Goal: Task Accomplishment & Management: Use online tool/utility

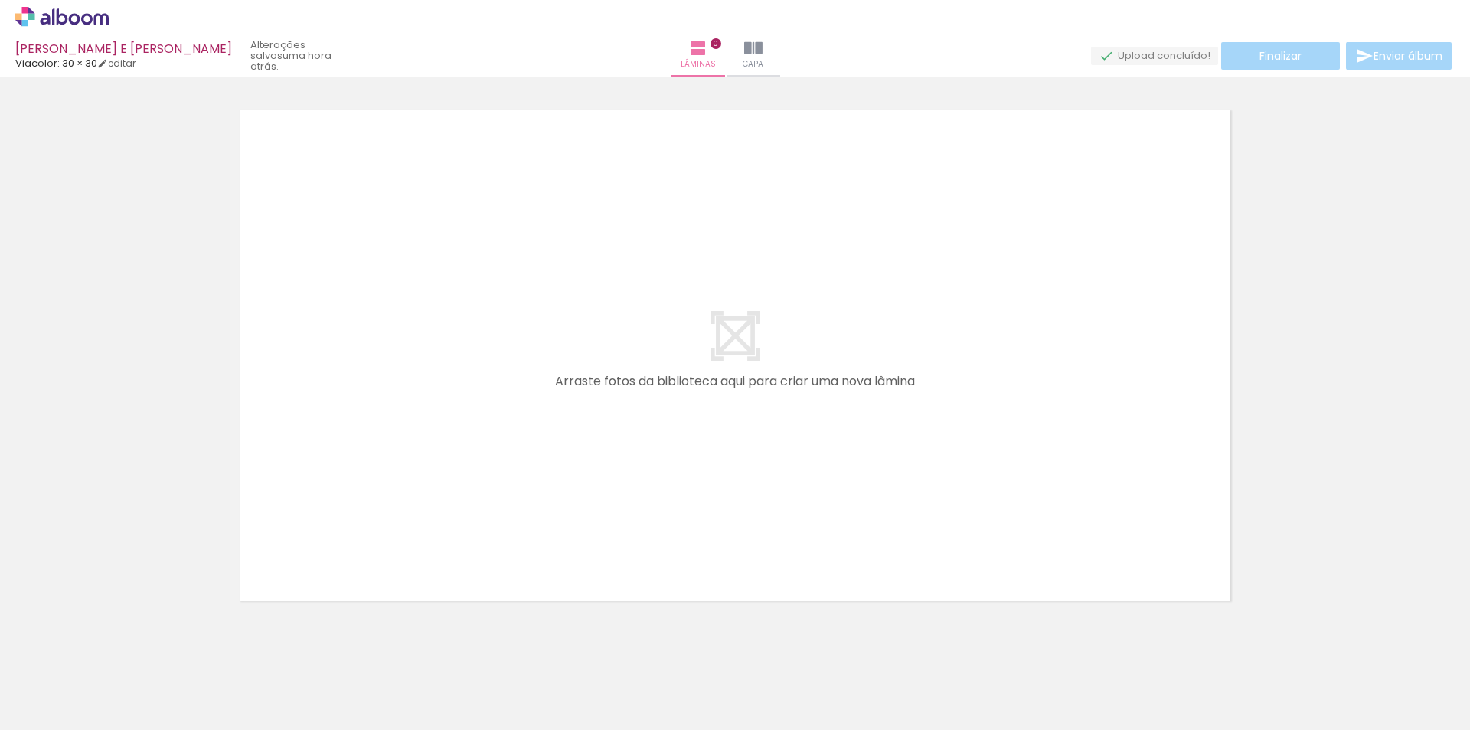
scroll to position [0, 3131]
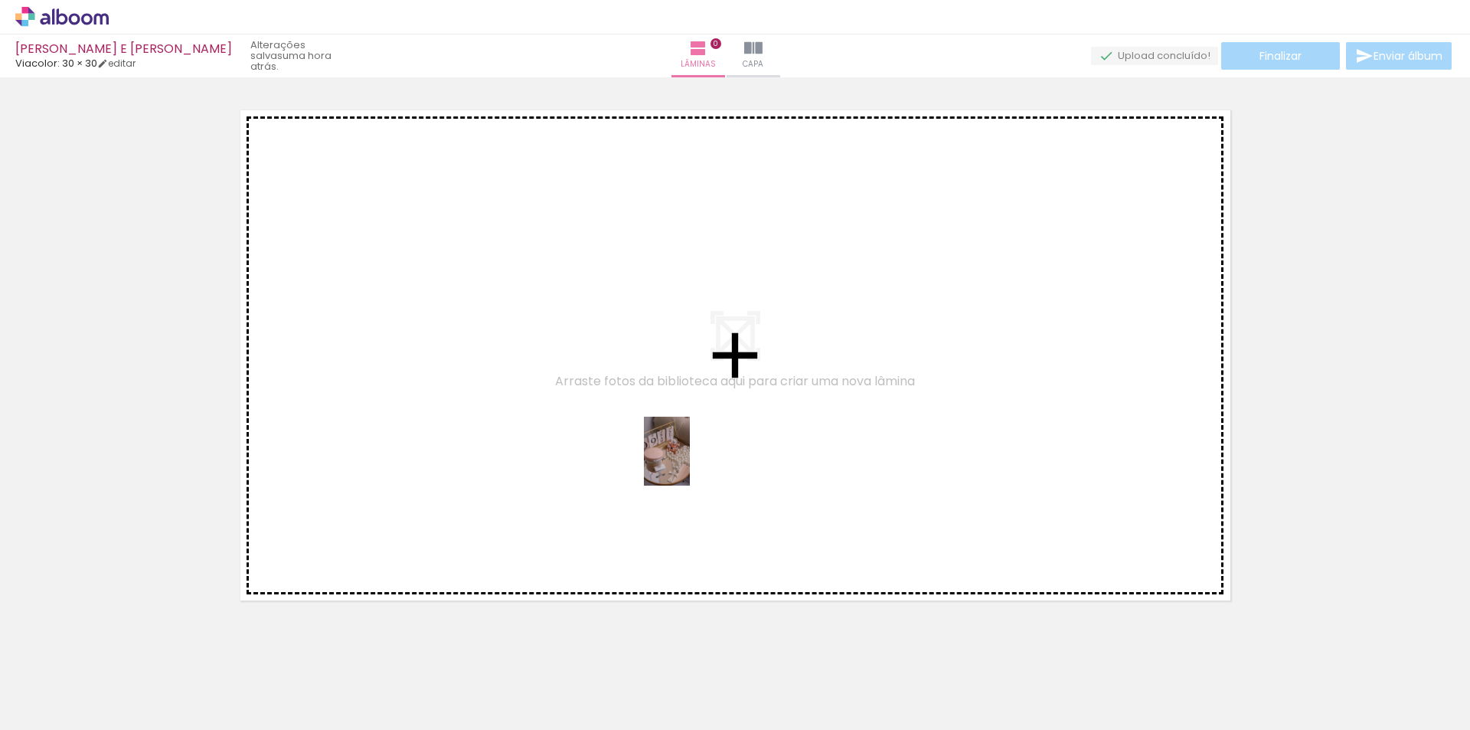
drag, startPoint x: 713, startPoint y: 684, endPoint x: 690, endPoint y: 461, distance: 224.0
click at [690, 461] on quentale-workspace at bounding box center [735, 365] width 1470 height 730
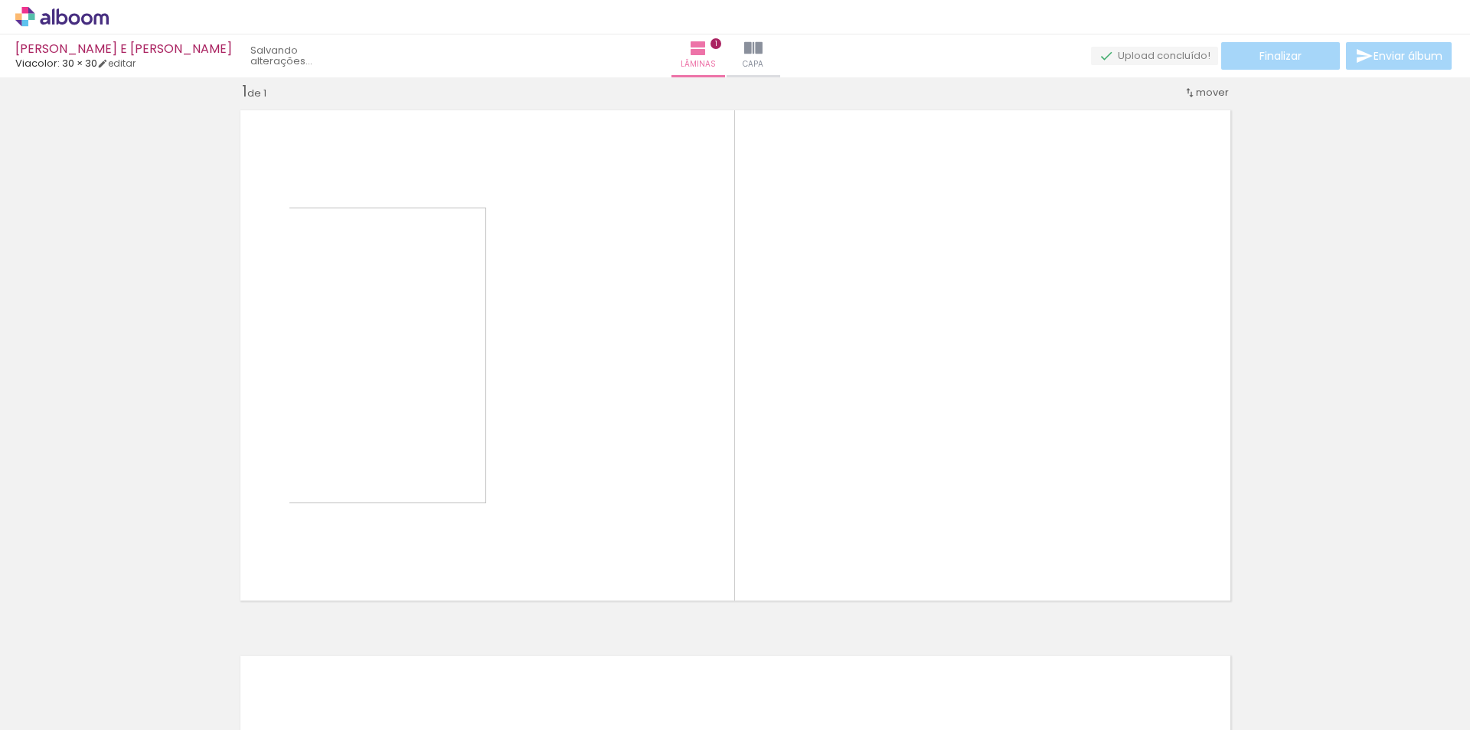
scroll to position [20, 0]
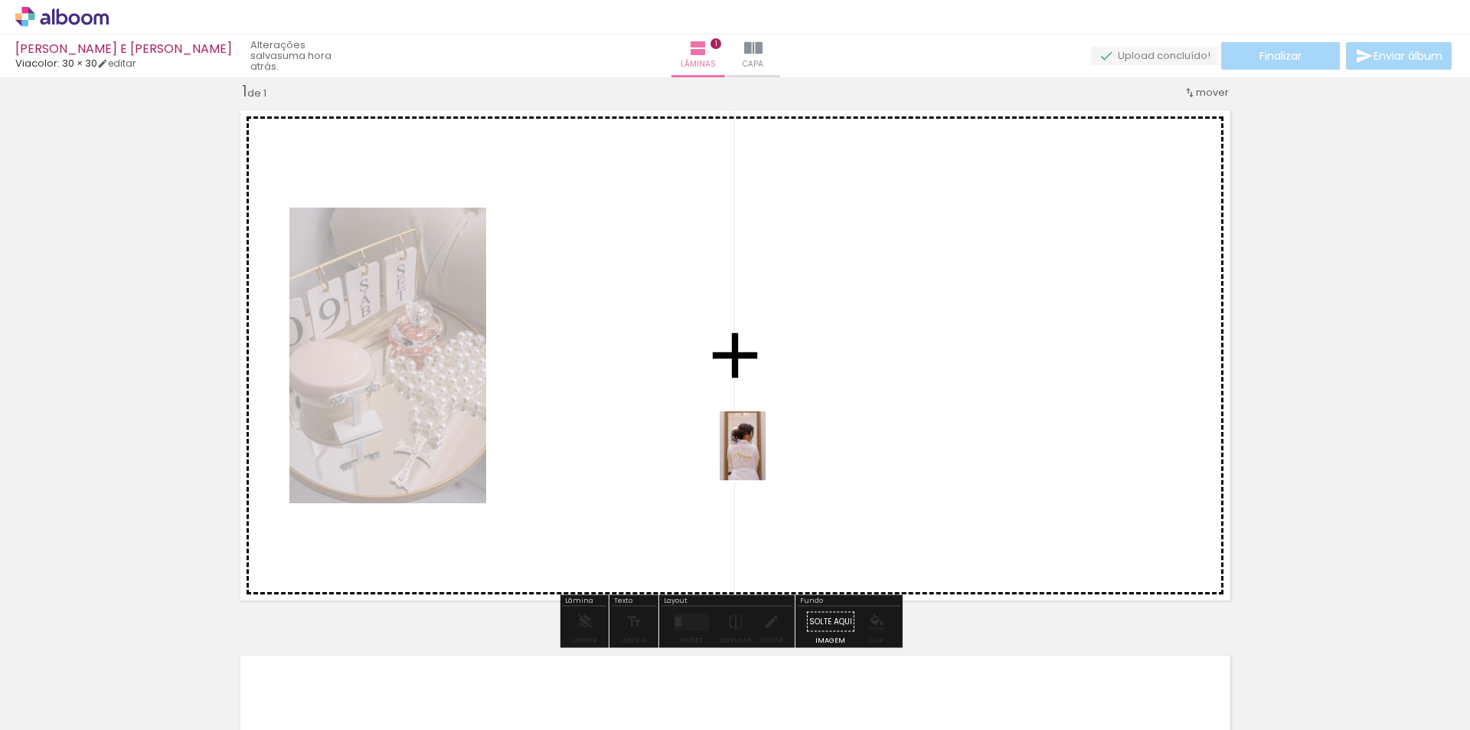
drag, startPoint x: 792, startPoint y: 672, endPoint x: 766, endPoint y: 446, distance: 227.4
click at [766, 446] on quentale-workspace at bounding box center [735, 365] width 1470 height 730
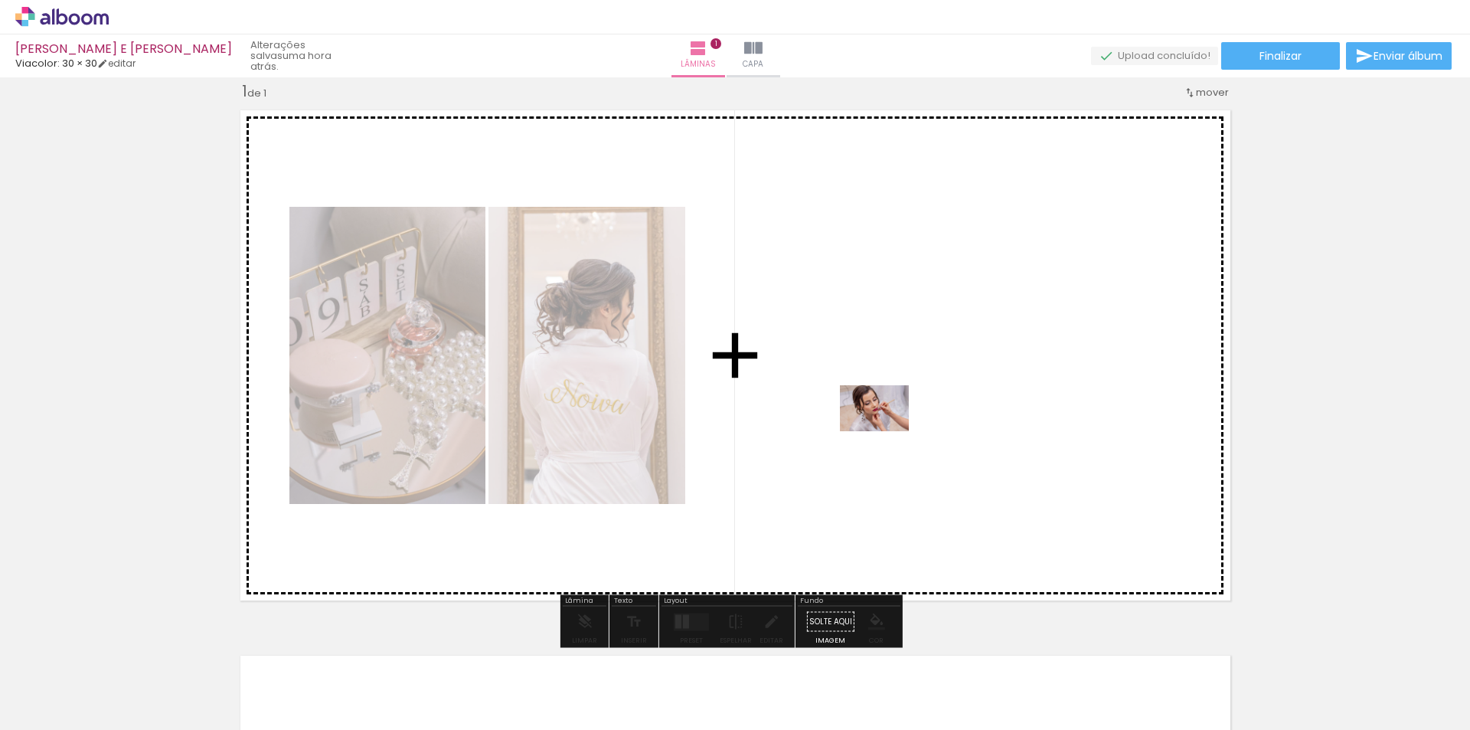
drag, startPoint x: 884, startPoint y: 675, endPoint x: 886, endPoint y: 431, distance: 243.5
click at [886, 431] on quentale-workspace at bounding box center [735, 365] width 1470 height 730
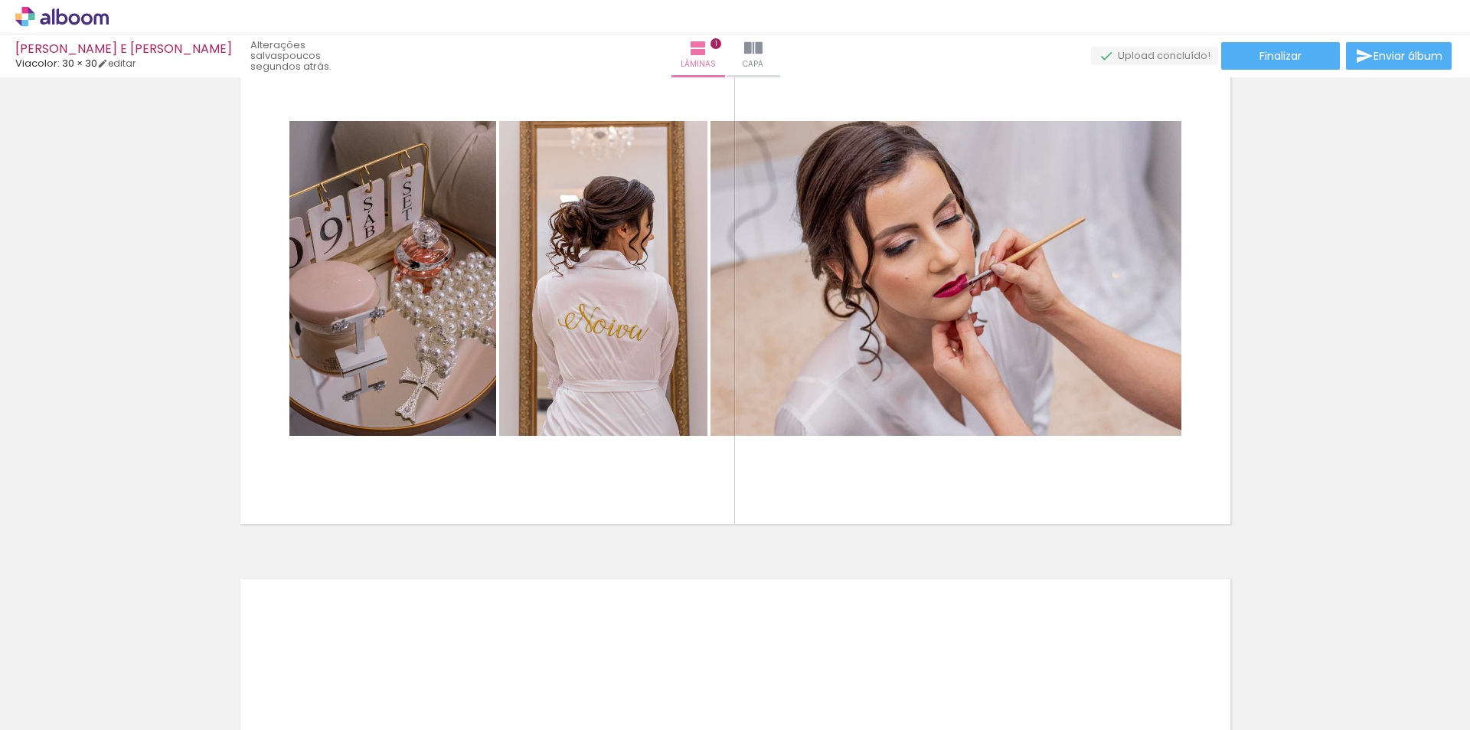
scroll to position [250, 0]
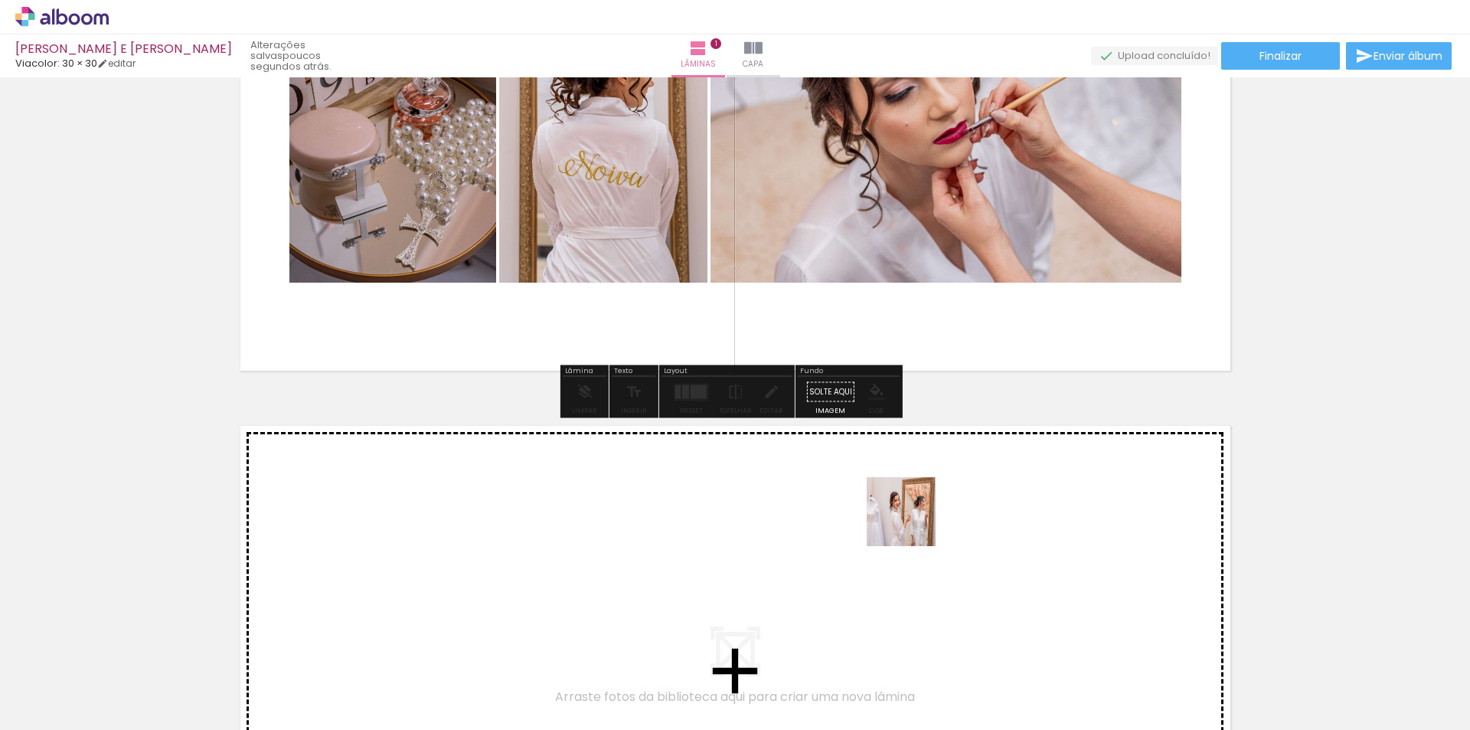
drag, startPoint x: 977, startPoint y: 669, endPoint x: 987, endPoint y: 654, distance: 18.3
click at [913, 522] on quentale-workspace at bounding box center [735, 365] width 1470 height 730
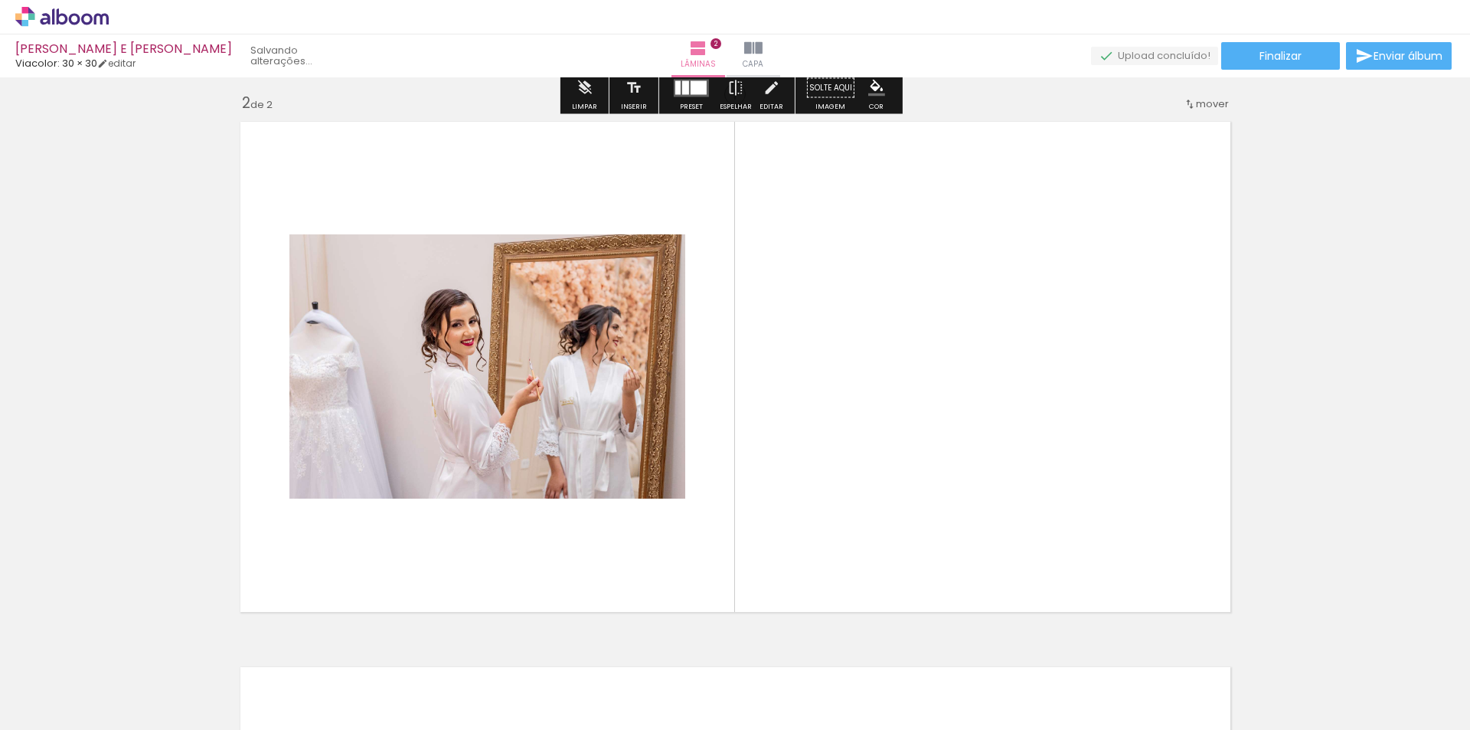
scroll to position [565, 0]
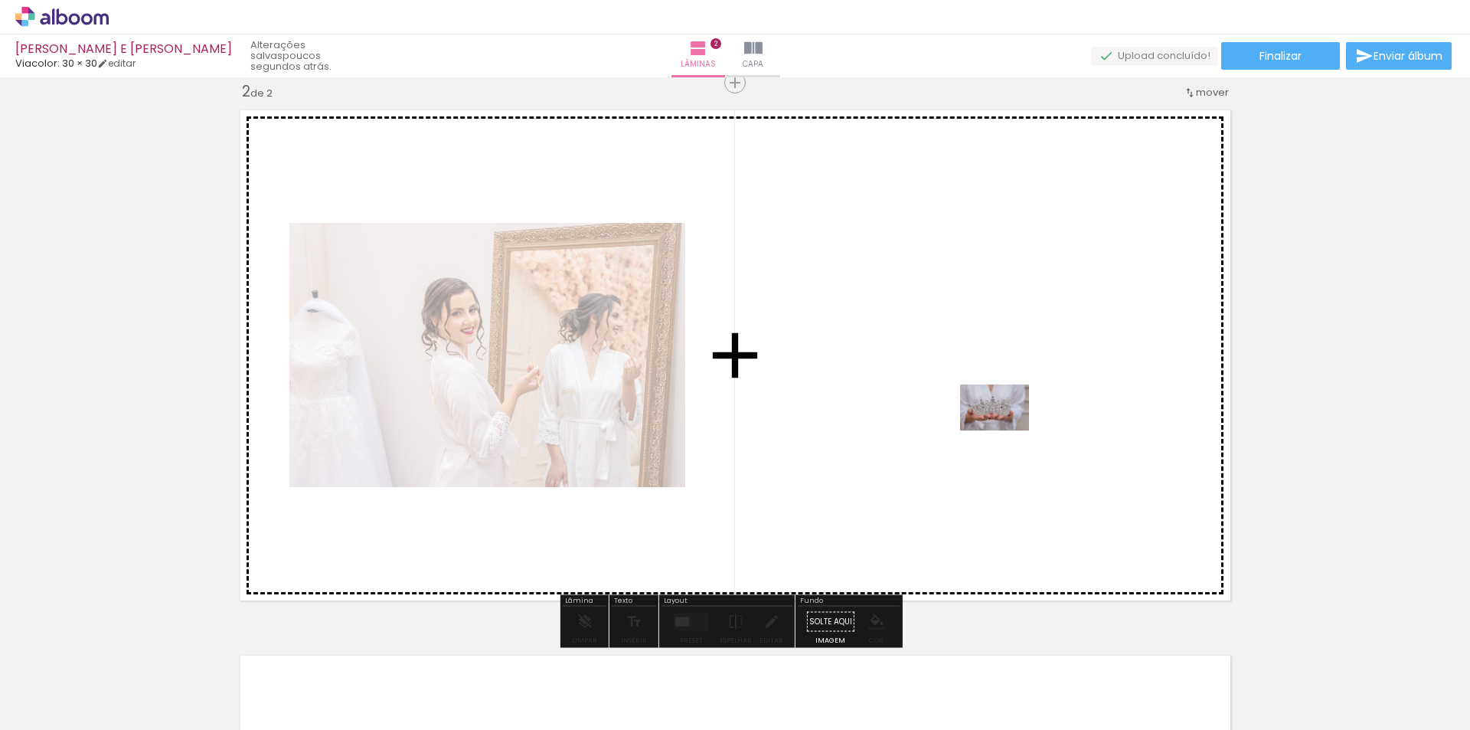
drag, startPoint x: 1039, startPoint y: 688, endPoint x: 1006, endPoint y: 430, distance: 259.3
click at [1006, 430] on quentale-workspace at bounding box center [735, 365] width 1470 height 730
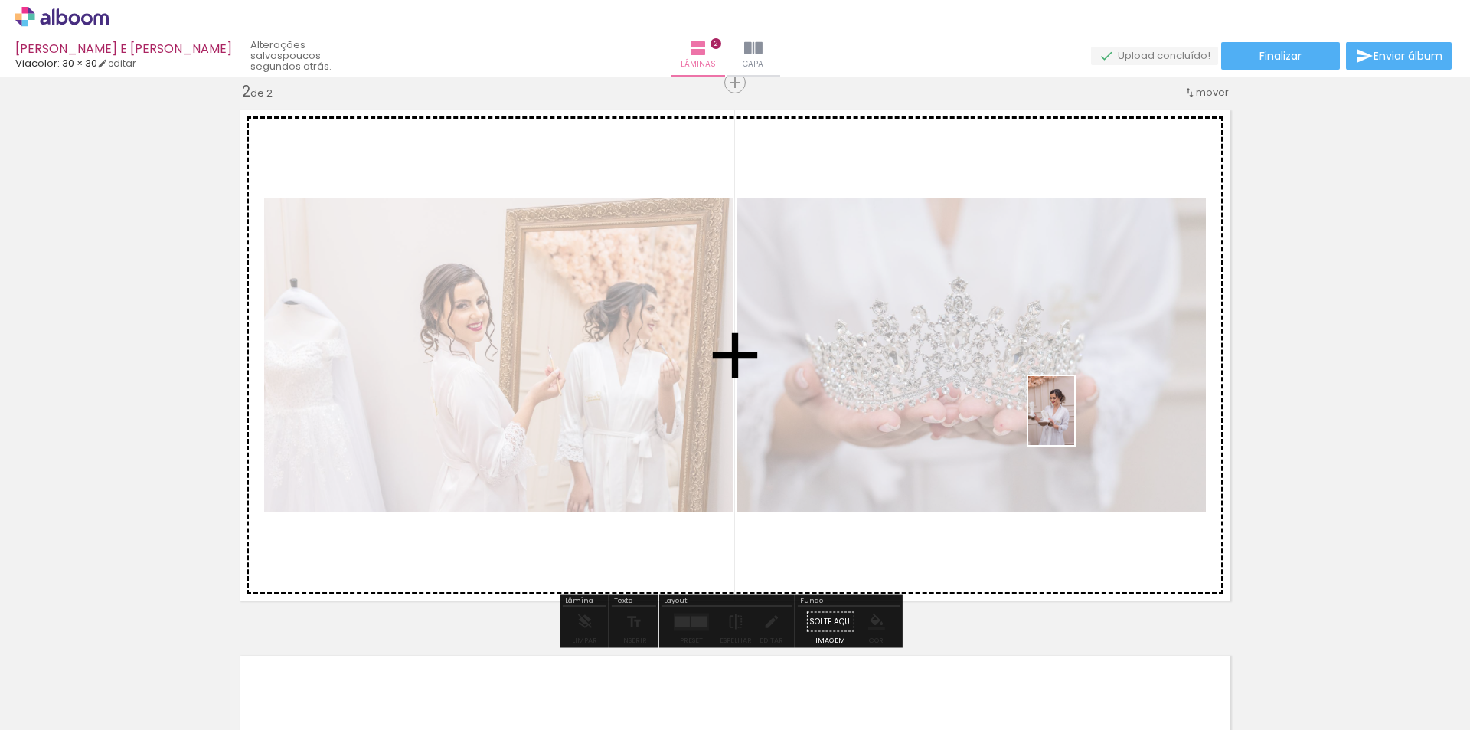
drag, startPoint x: 1136, startPoint y: 675, endPoint x: 1074, endPoint y: 422, distance: 260.2
click at [1074, 422] on quentale-workspace at bounding box center [735, 365] width 1470 height 730
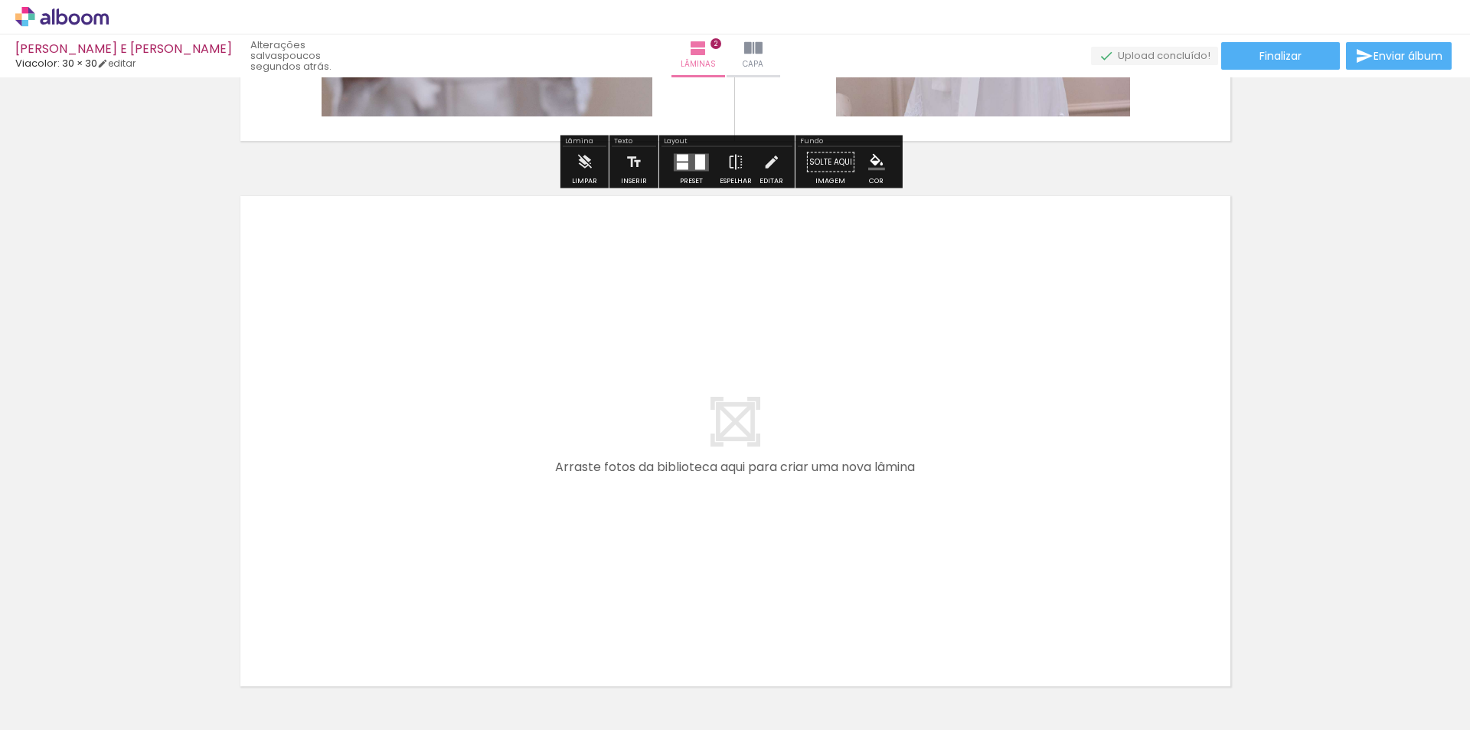
scroll to position [0, 3579]
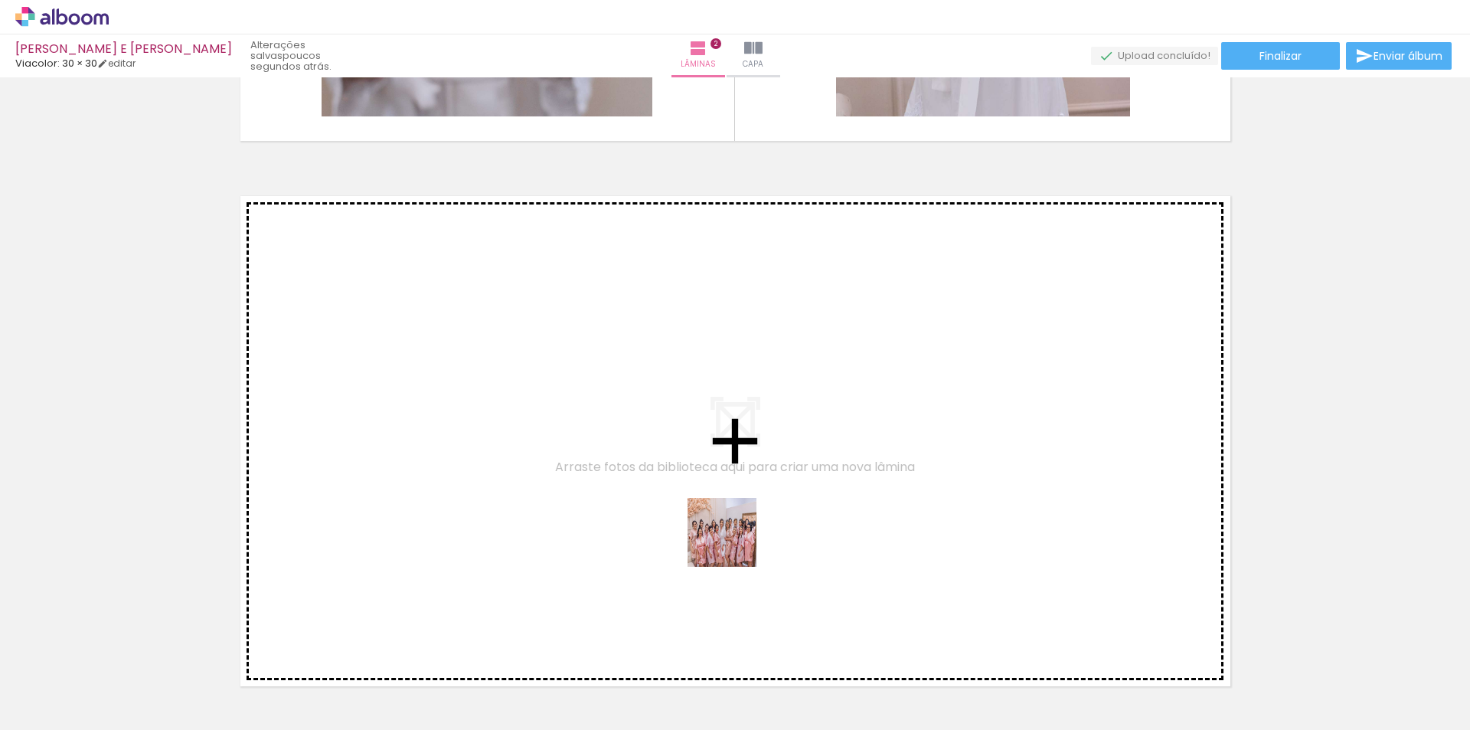
drag, startPoint x: 778, startPoint y: 665, endPoint x: 720, endPoint y: 490, distance: 183.8
click at [720, 490] on quentale-workspace at bounding box center [735, 365] width 1470 height 730
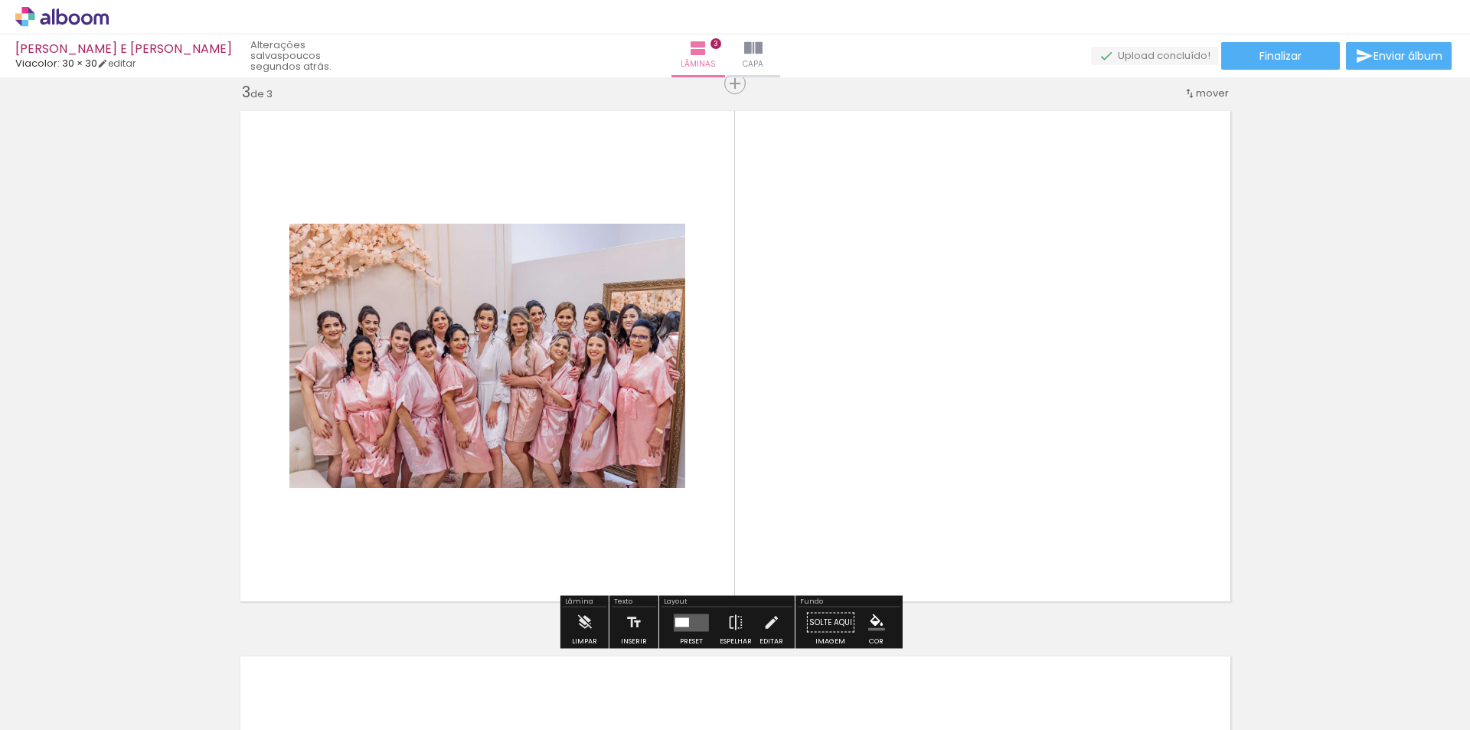
scroll to position [1110, 0]
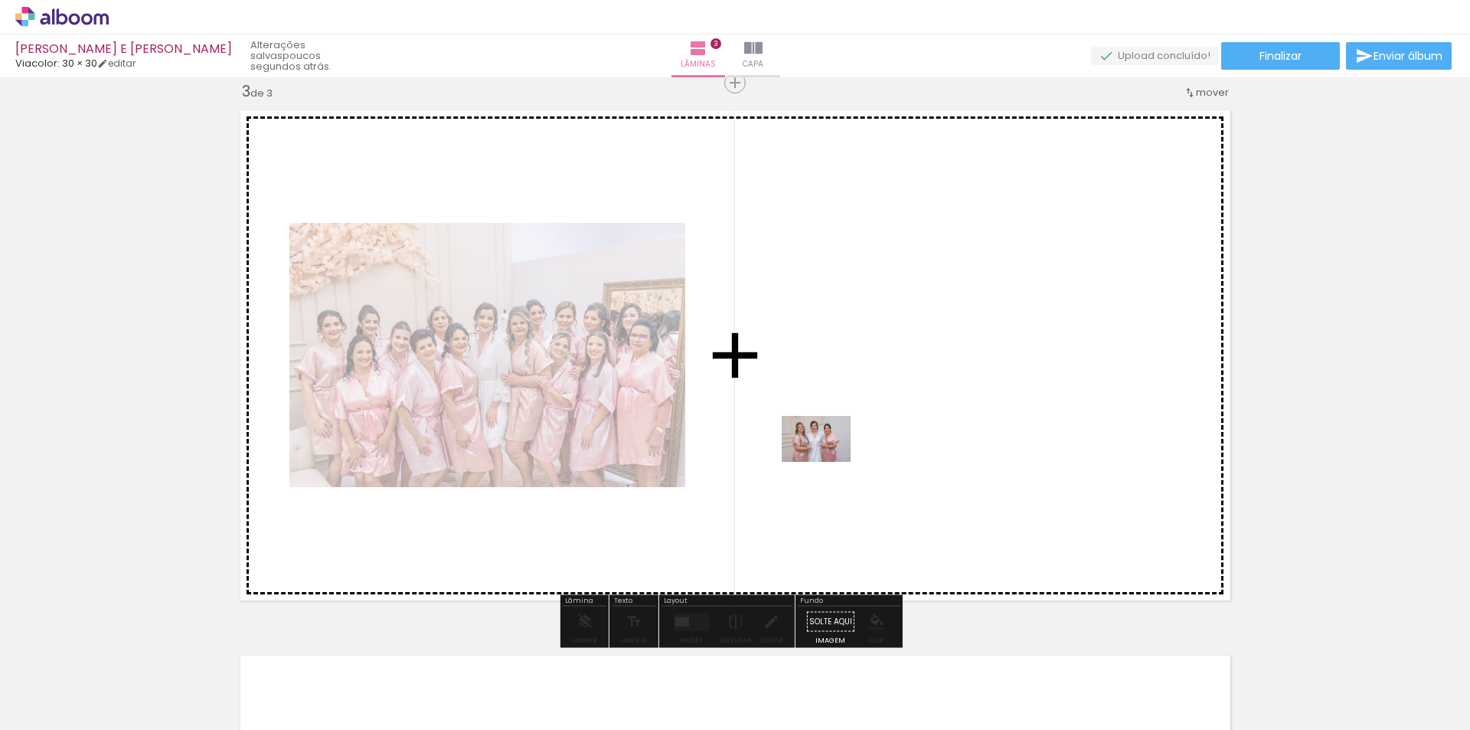
drag, startPoint x: 845, startPoint y: 659, endPoint x: 936, endPoint y: 678, distance: 92.9
click at [828, 461] on quentale-workspace at bounding box center [735, 365] width 1470 height 730
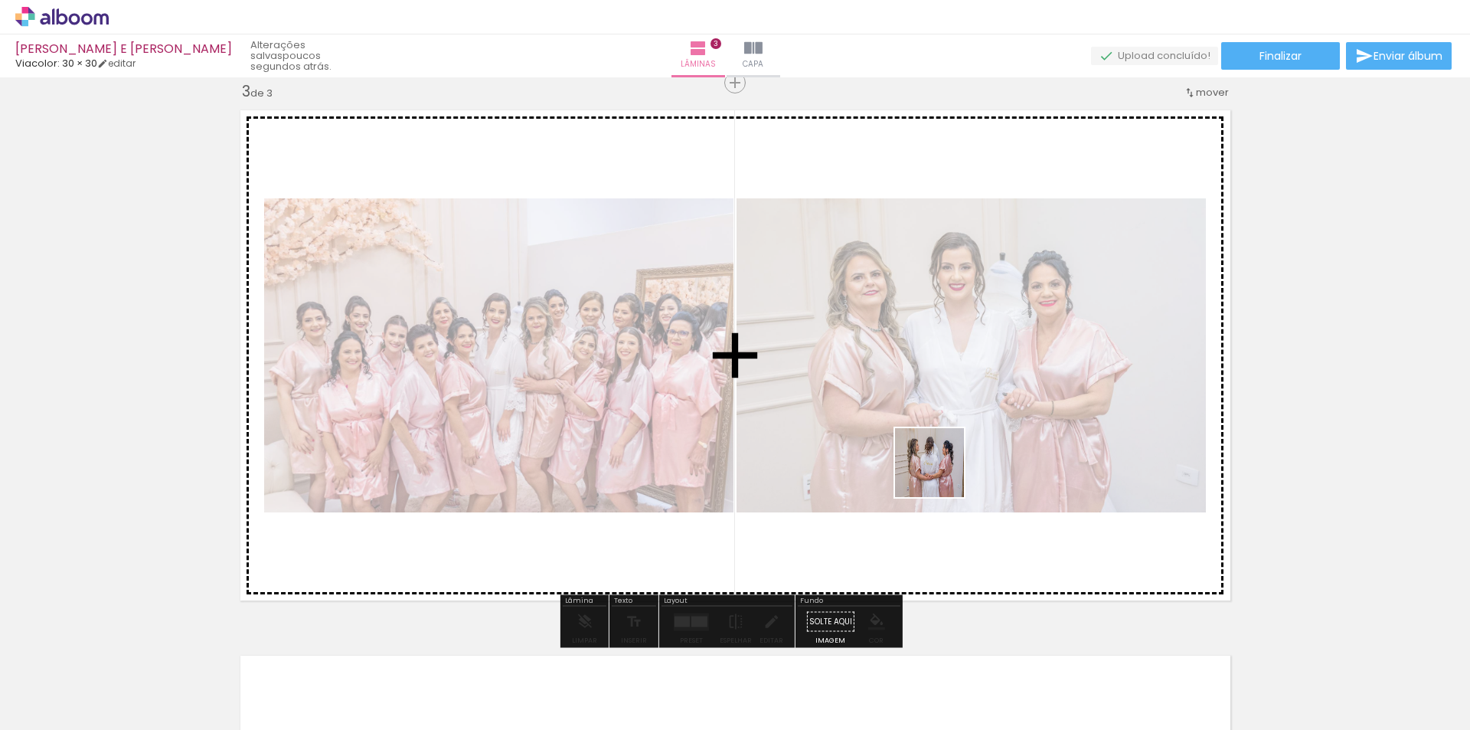
drag, startPoint x: 956, startPoint y: 669, endPoint x: 941, endPoint y: 436, distance: 234.0
click at [941, 436] on quentale-workspace at bounding box center [735, 365] width 1470 height 730
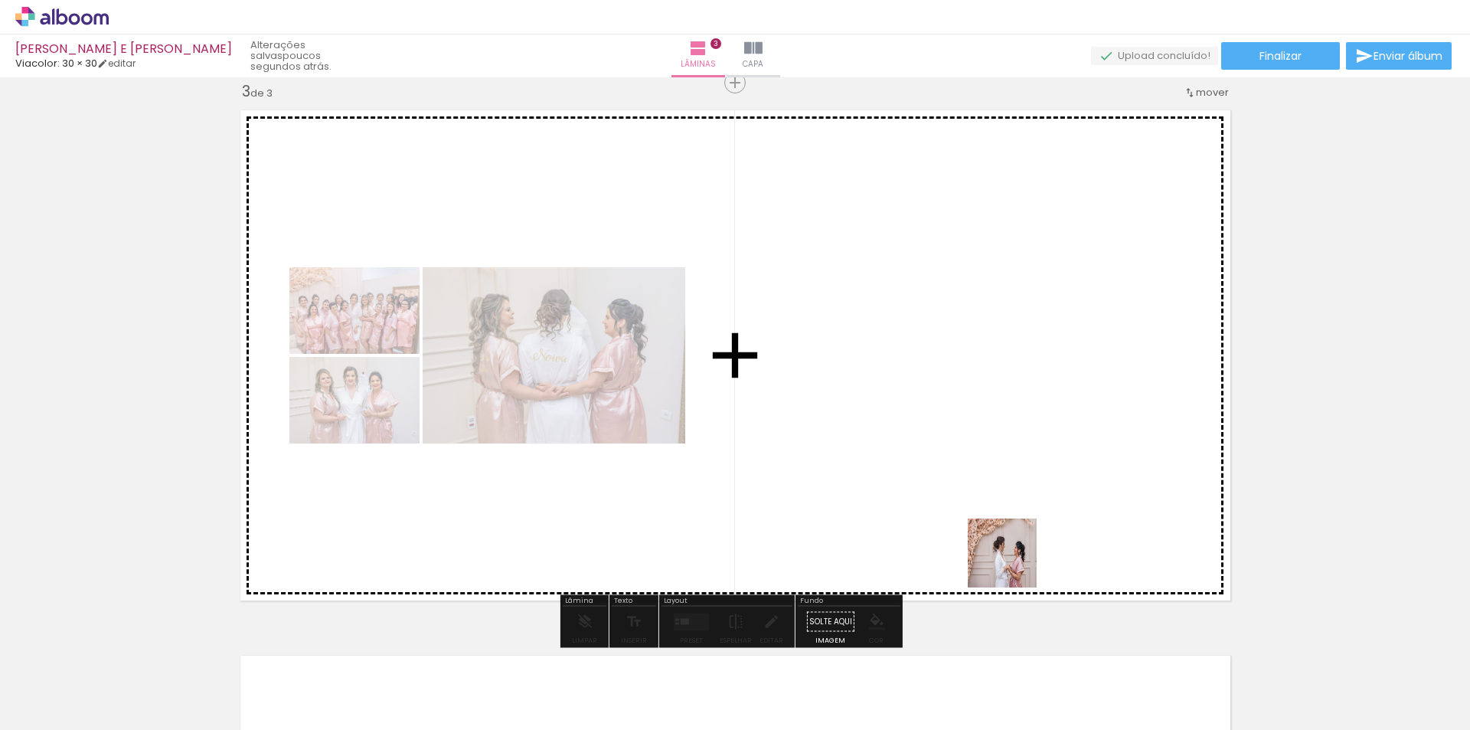
drag, startPoint x: 1037, startPoint y: 684, endPoint x: 1008, endPoint y: 521, distance: 165.7
click at [1008, 521] on quentale-workspace at bounding box center [735, 365] width 1470 height 730
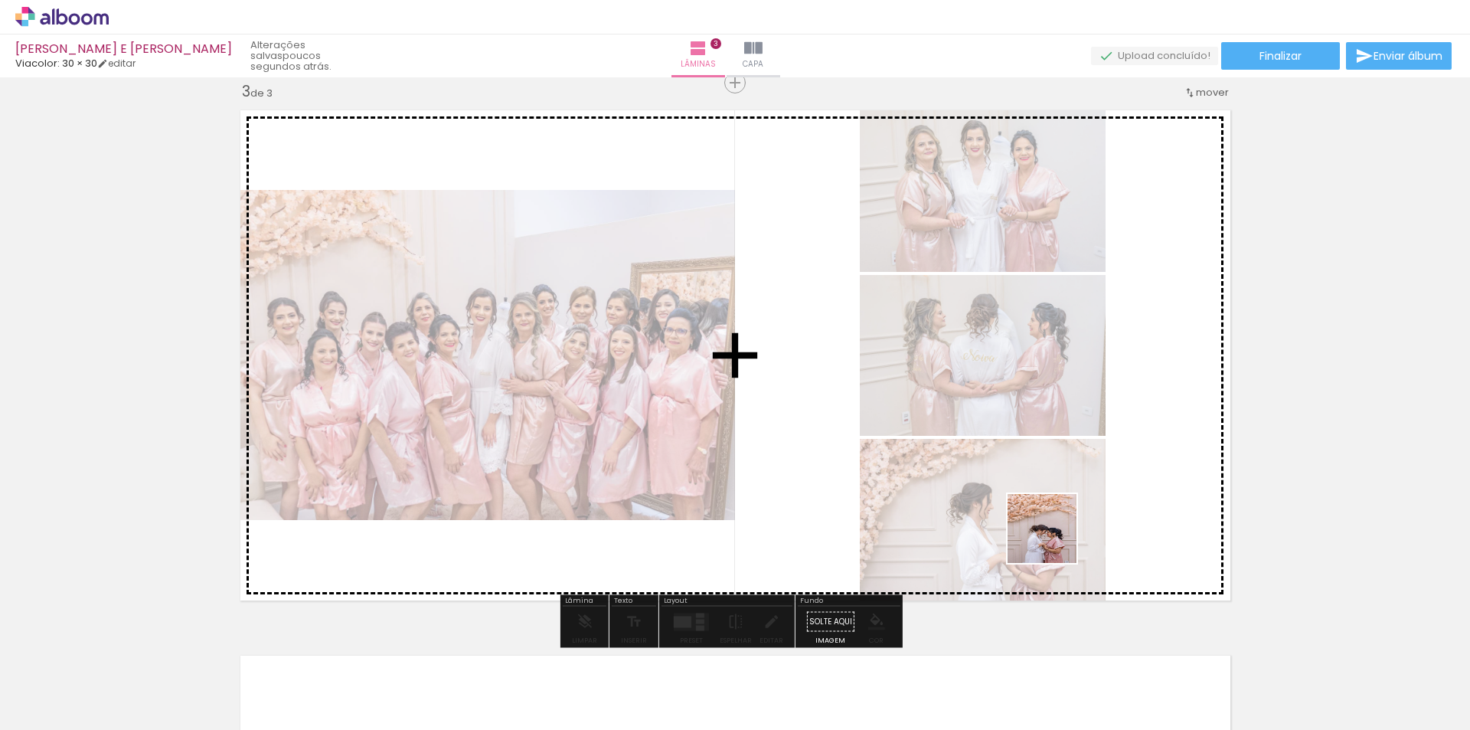
drag, startPoint x: 1128, startPoint y: 697, endPoint x: 1197, endPoint y: 688, distance: 69.5
click at [1051, 533] on quentale-workspace at bounding box center [735, 365] width 1470 height 730
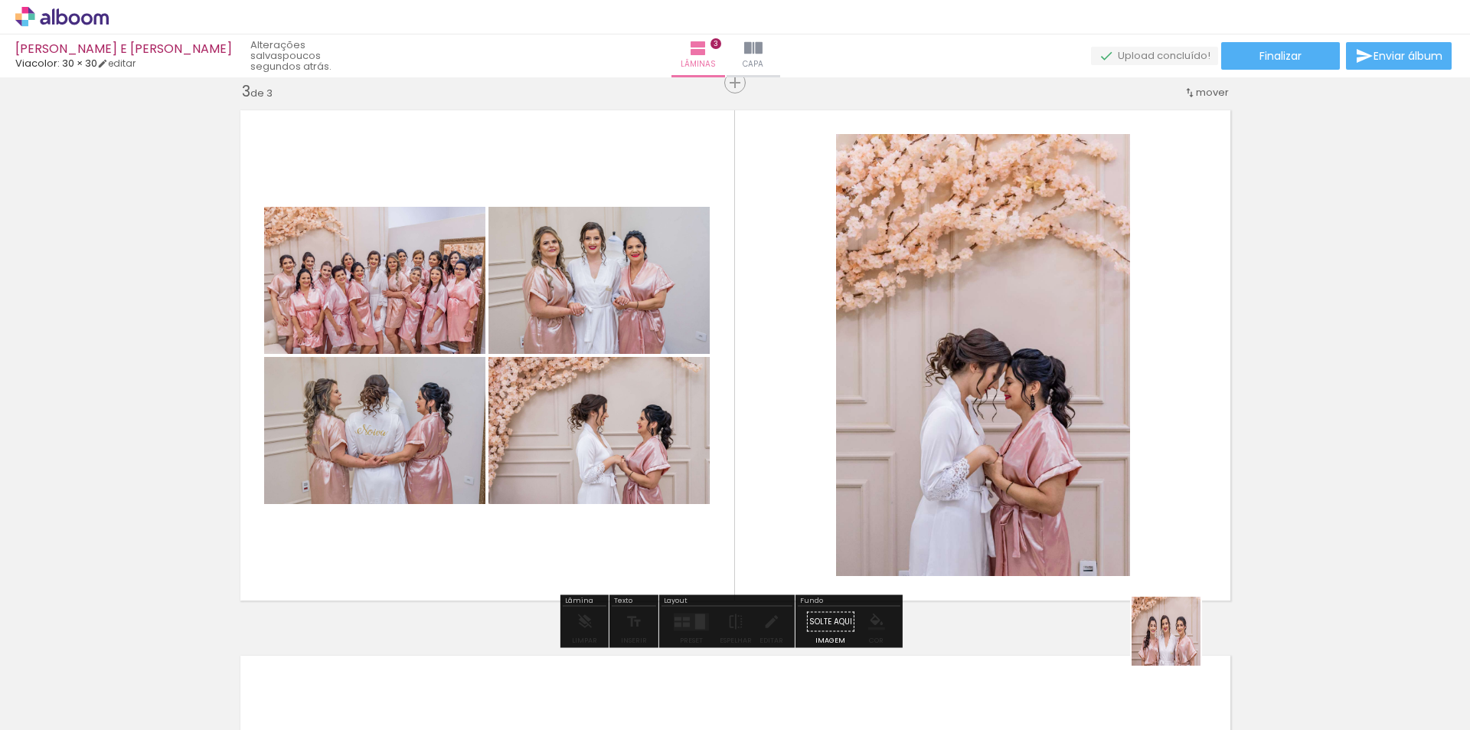
drag, startPoint x: 1207, startPoint y: 684, endPoint x: 1302, endPoint y: 649, distance: 101.0
click at [1108, 524] on quentale-workspace at bounding box center [735, 365] width 1470 height 730
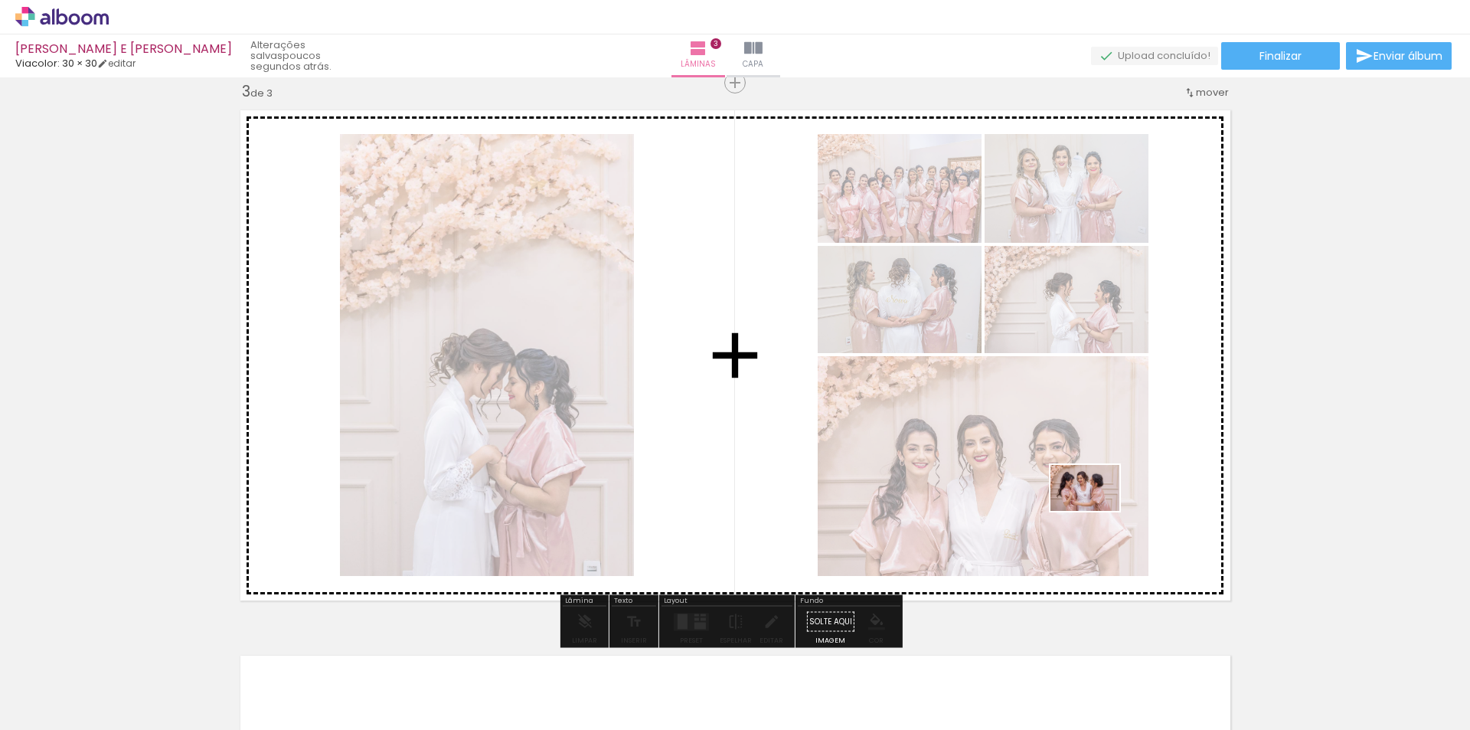
drag, startPoint x: 1248, startPoint y: 642, endPoint x: 1096, endPoint y: 510, distance: 200.8
click at [1096, 510] on quentale-workspace at bounding box center [735, 365] width 1470 height 730
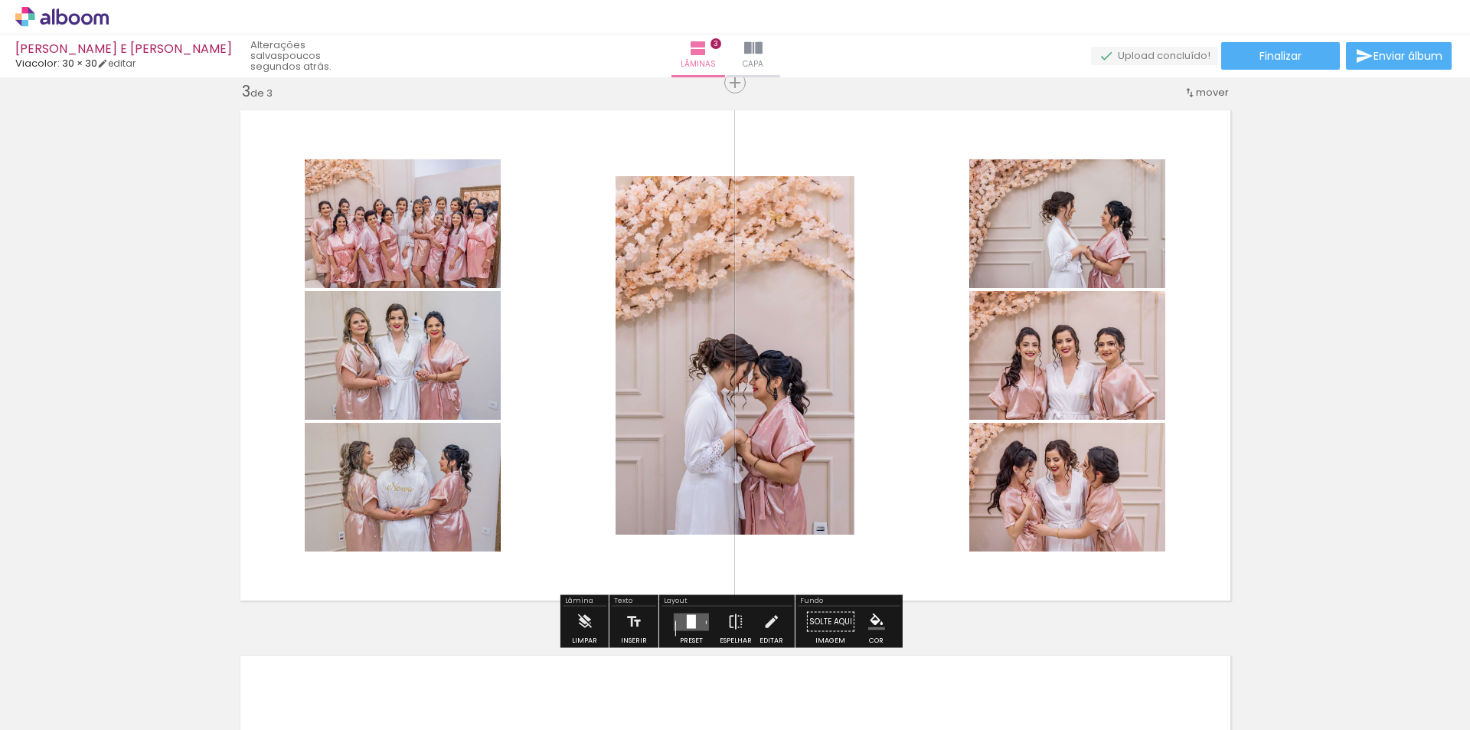
scroll to position [0, 3976]
click at [687, 620] on div at bounding box center [691, 621] width 9 height 14
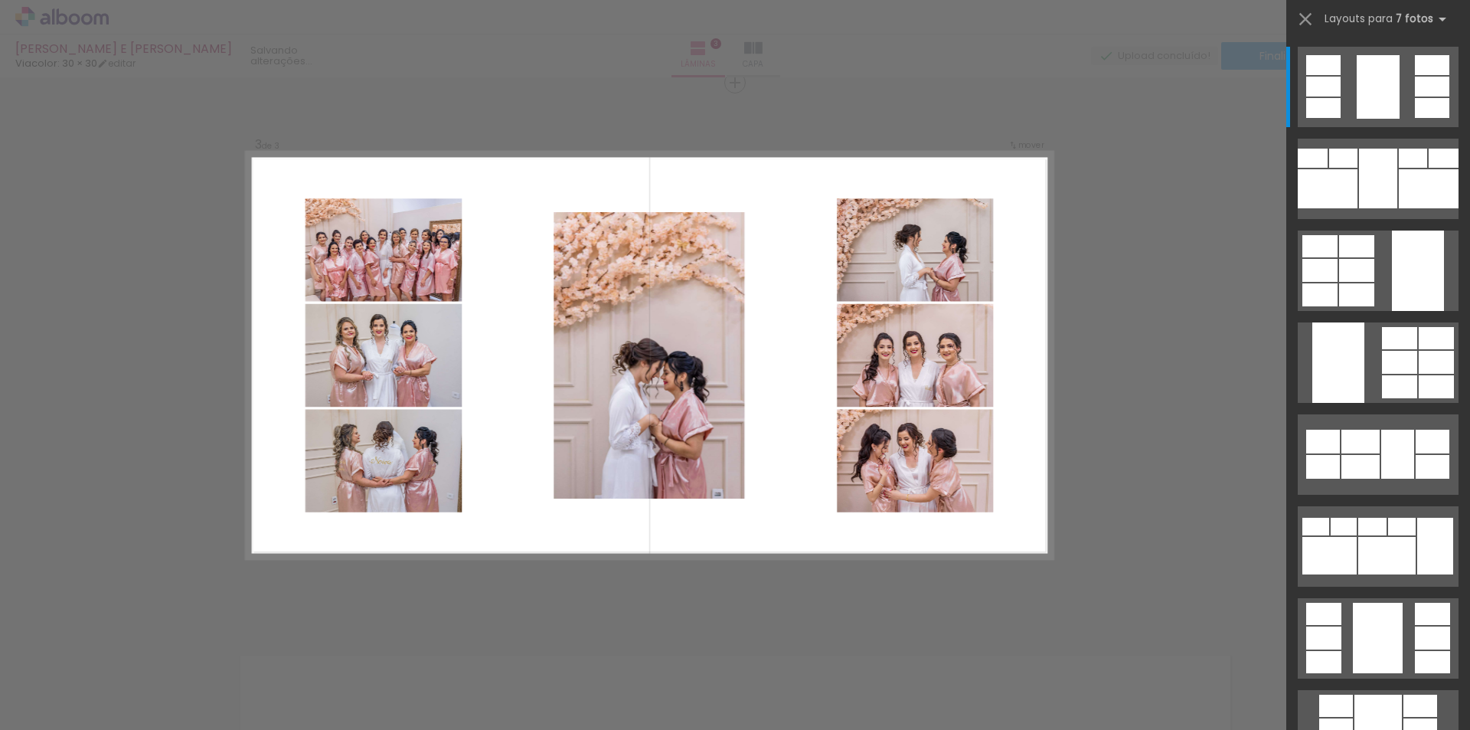
click at [1161, 197] on div "Confirmar Cancelar" at bounding box center [735, 75] width 1470 height 2217
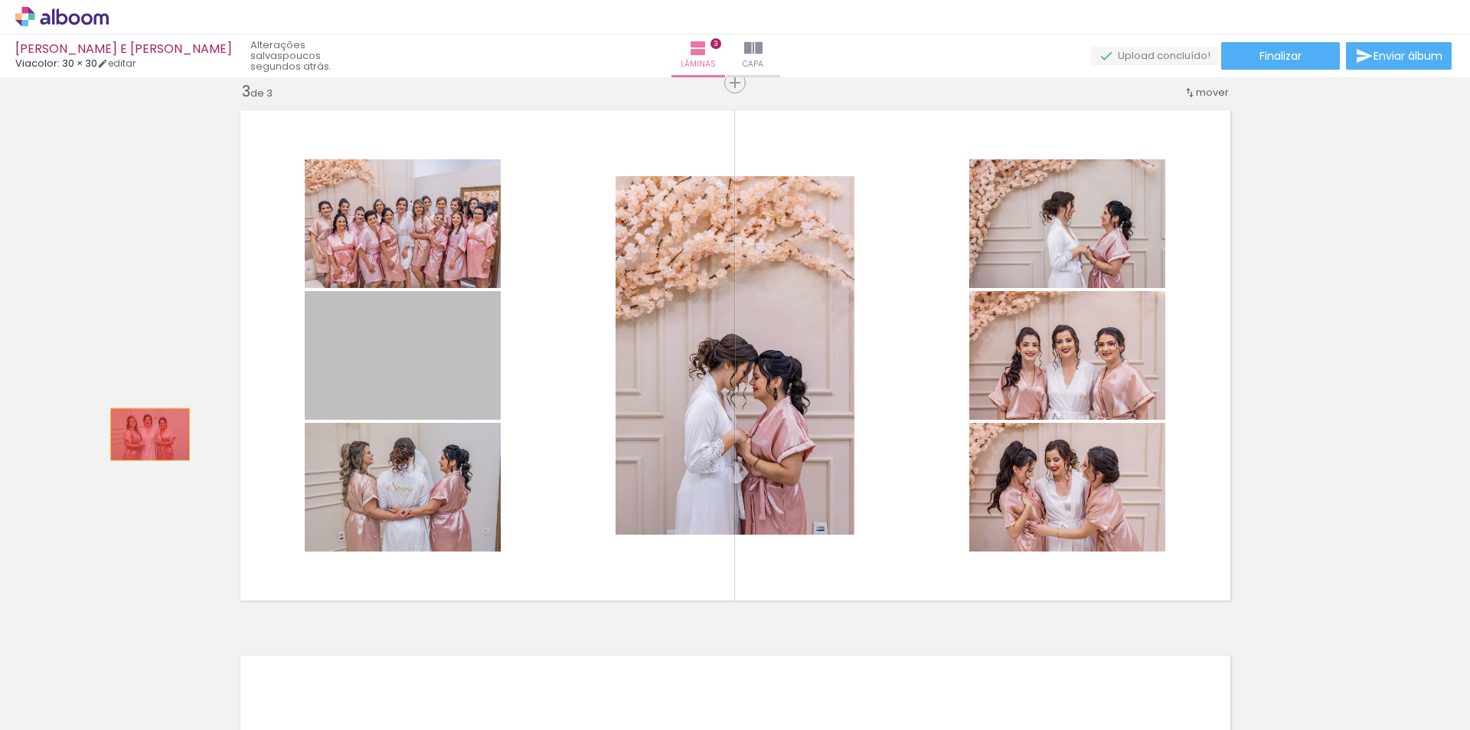
drag, startPoint x: 427, startPoint y: 357, endPoint x: 144, endPoint y: 434, distance: 293.6
click at [144, 434] on div "Inserir lâmina 1 de 3 Inserir lâmina 2 de 3 Inserir lâmina 3 de 3" at bounding box center [735, 63] width 1470 height 2181
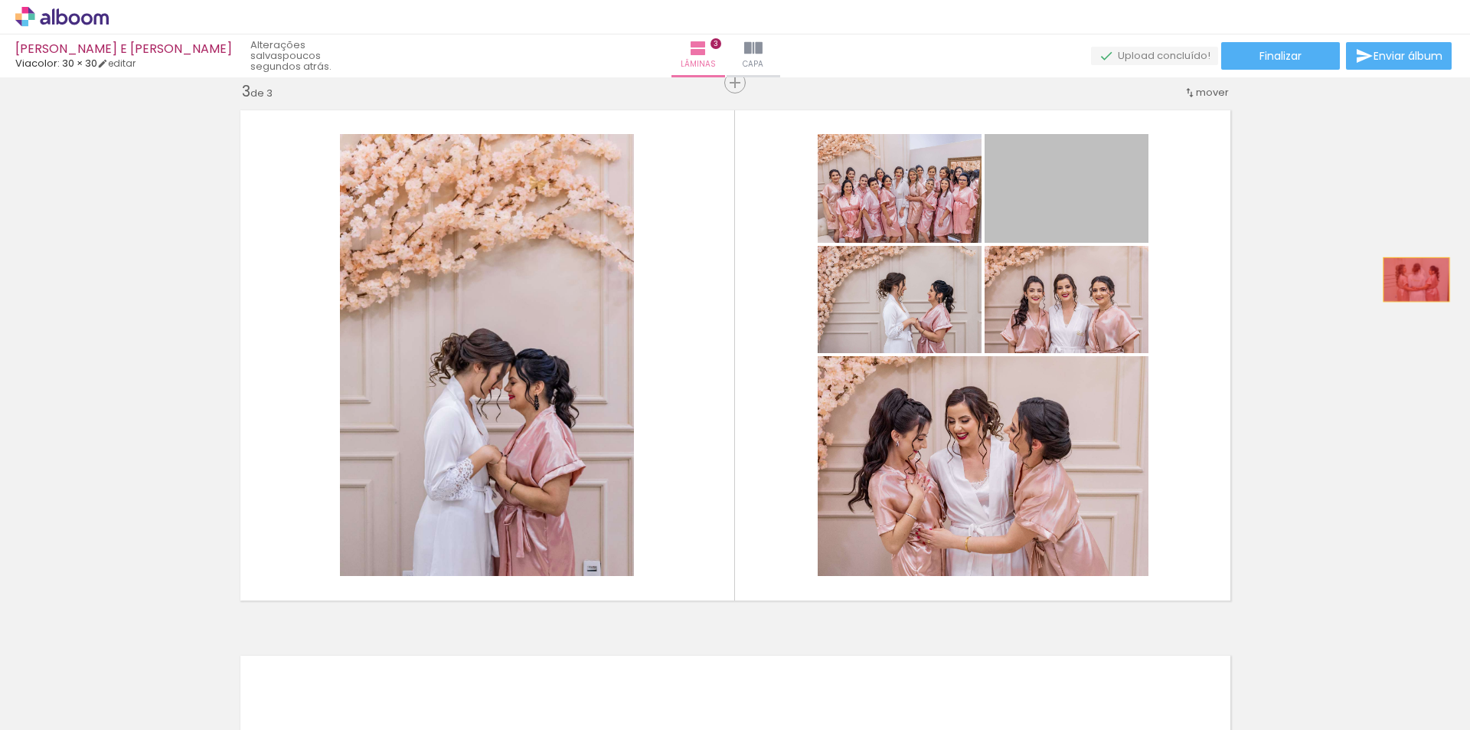
drag, startPoint x: 1077, startPoint y: 195, endPoint x: 1410, endPoint y: 279, distance: 343.5
click at [1410, 279] on div "Inserir lâmina 1 de 3 Inserir lâmina 2 de 3 Inserir lâmina 3 de 3" at bounding box center [735, 63] width 1470 height 2181
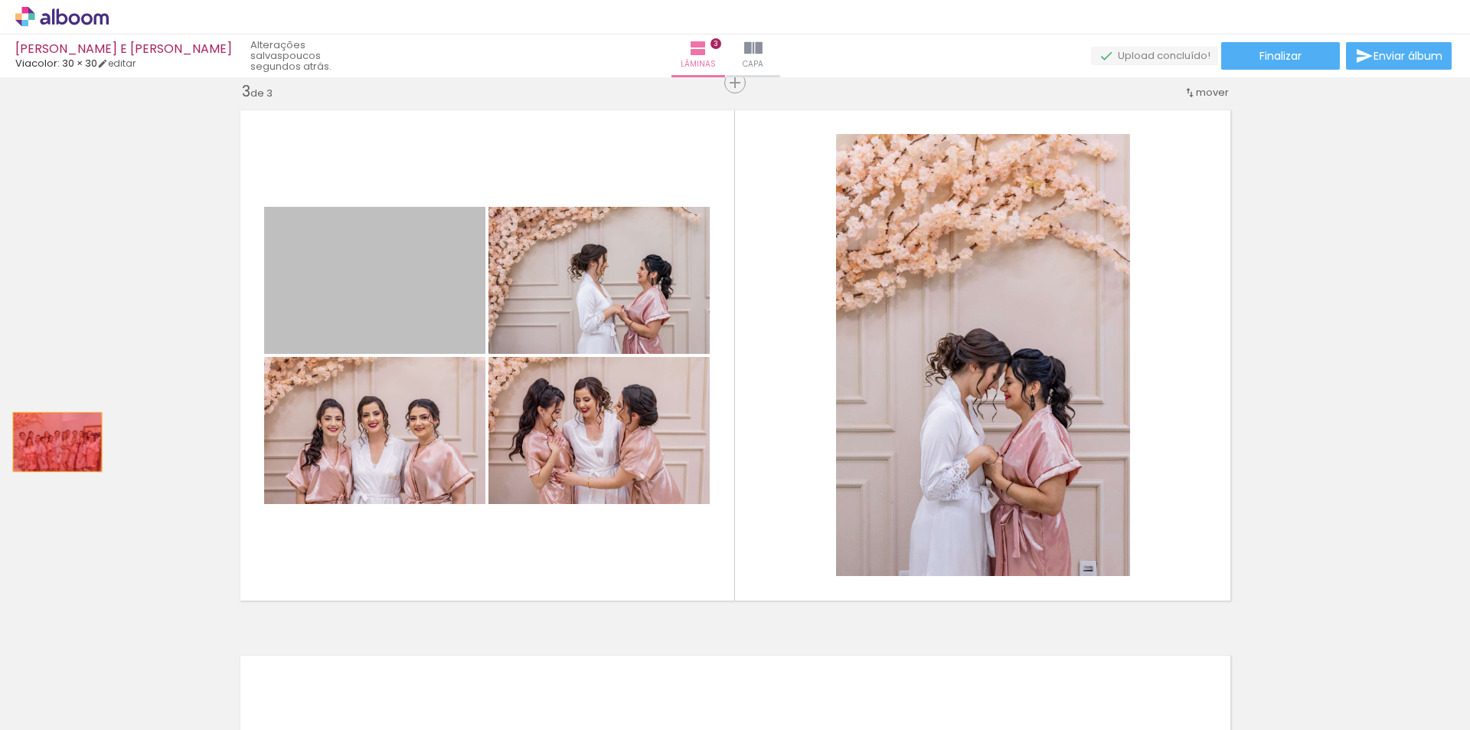
drag, startPoint x: 351, startPoint y: 298, endPoint x: 51, endPoint y: 442, distance: 332.2
click at [51, 442] on div "Inserir lâmina 1 de 3 Inserir lâmina 2 de 3 Inserir lâmina 3 de 3" at bounding box center [735, 63] width 1470 height 2181
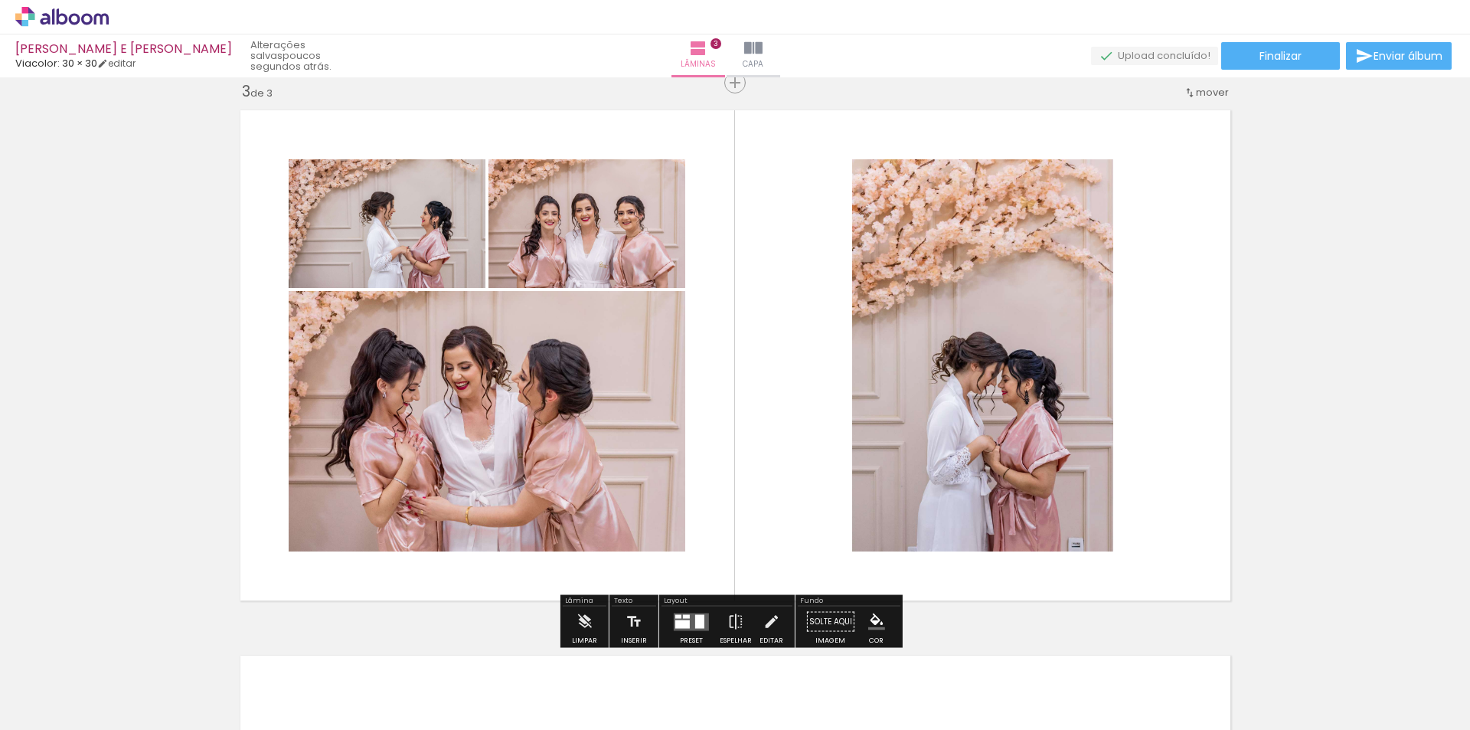
click at [683, 616] on div at bounding box center [686, 616] width 7 height 4
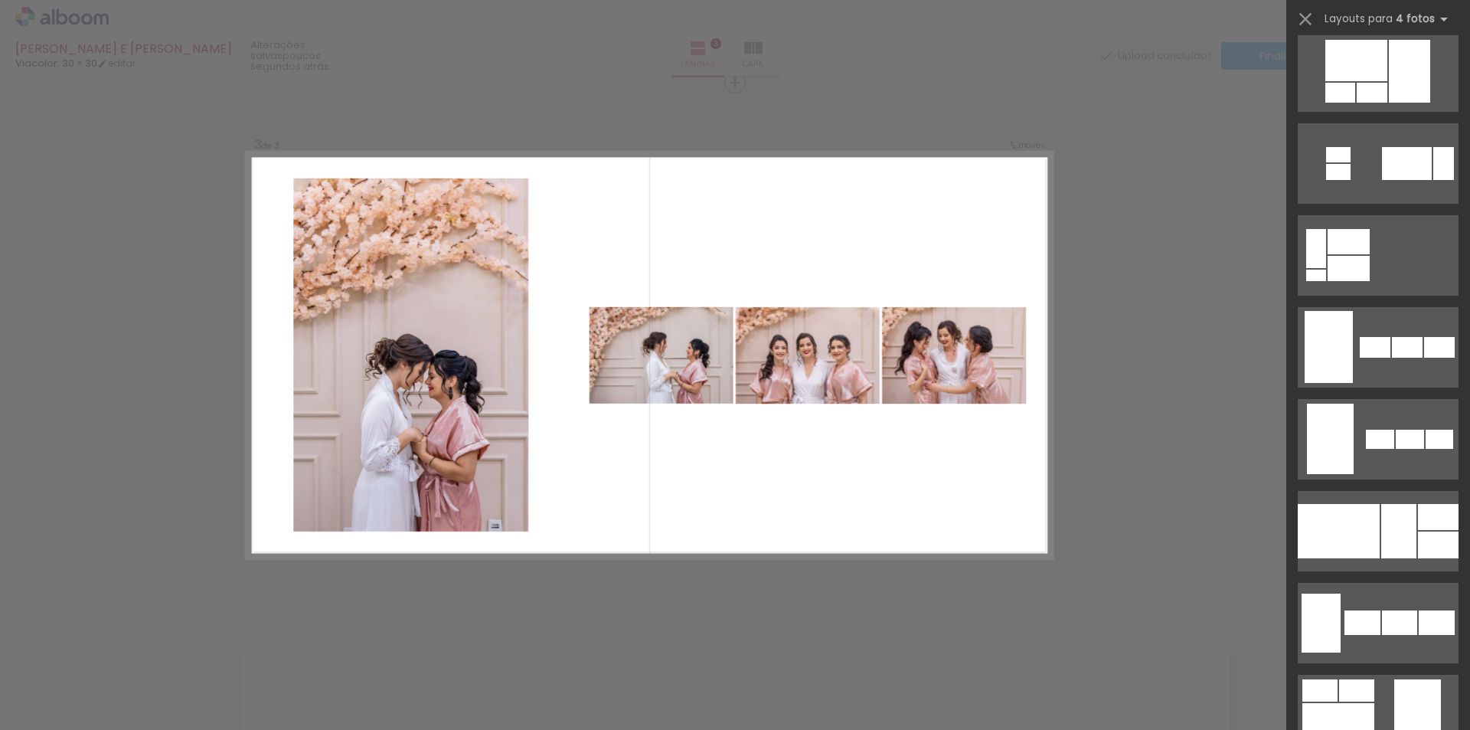
scroll to position [919, 0]
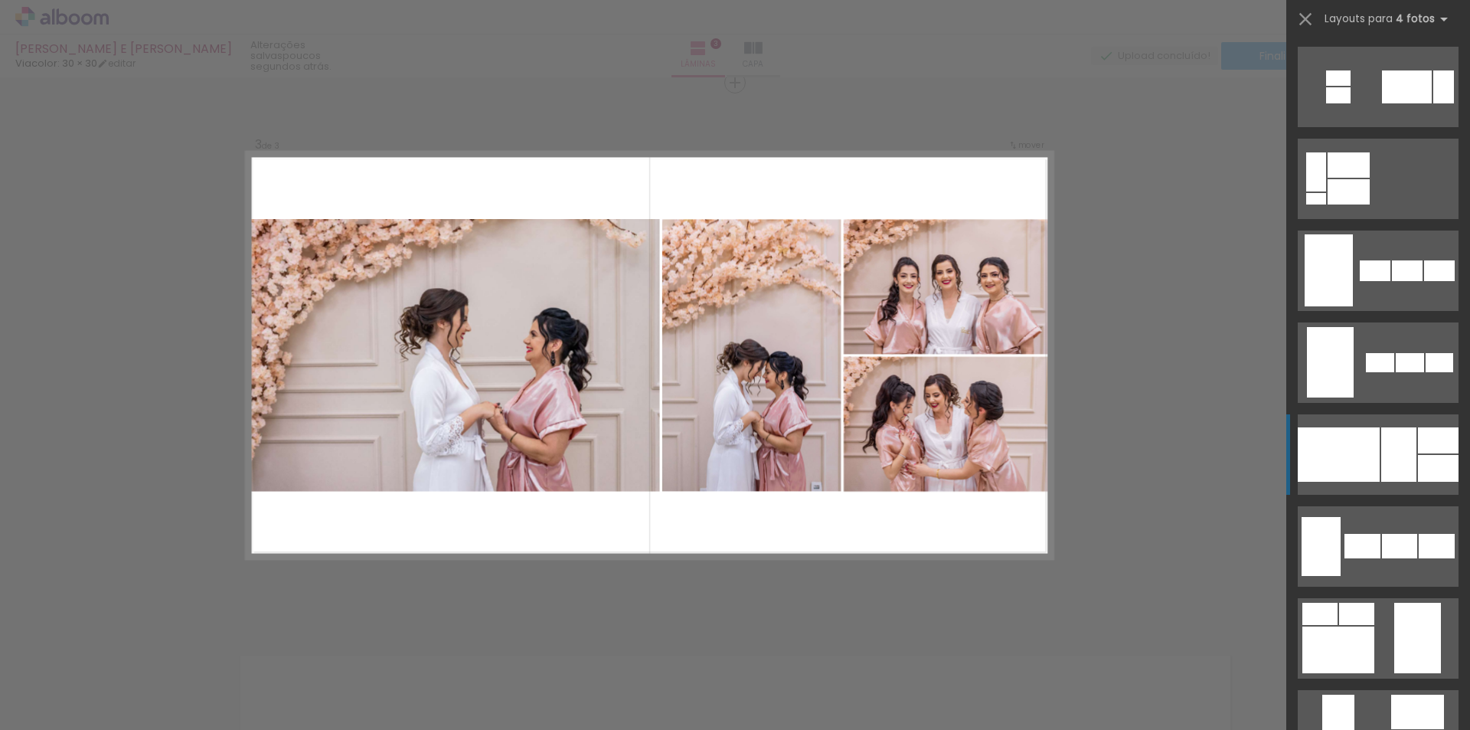
click at [1418, 451] on div at bounding box center [1438, 440] width 41 height 26
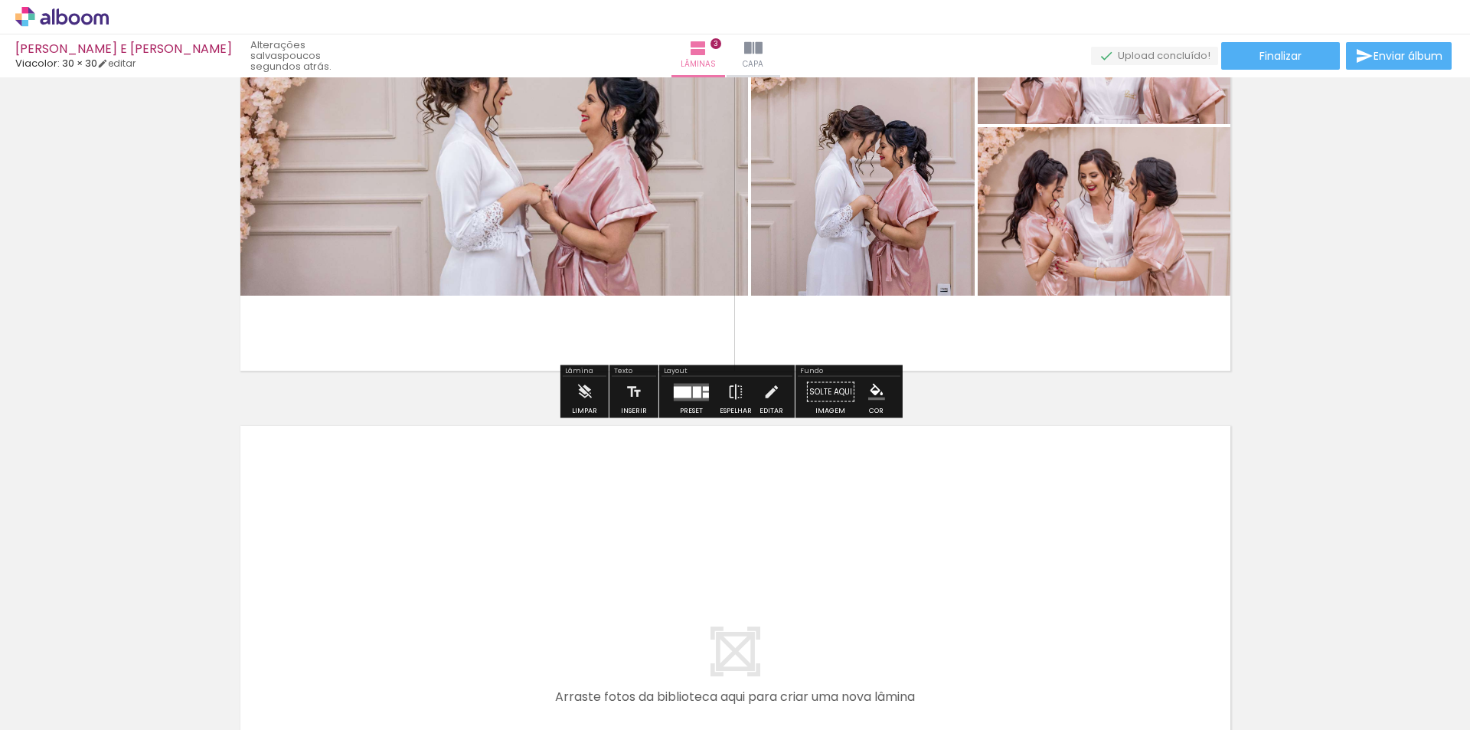
scroll to position [1416, 0]
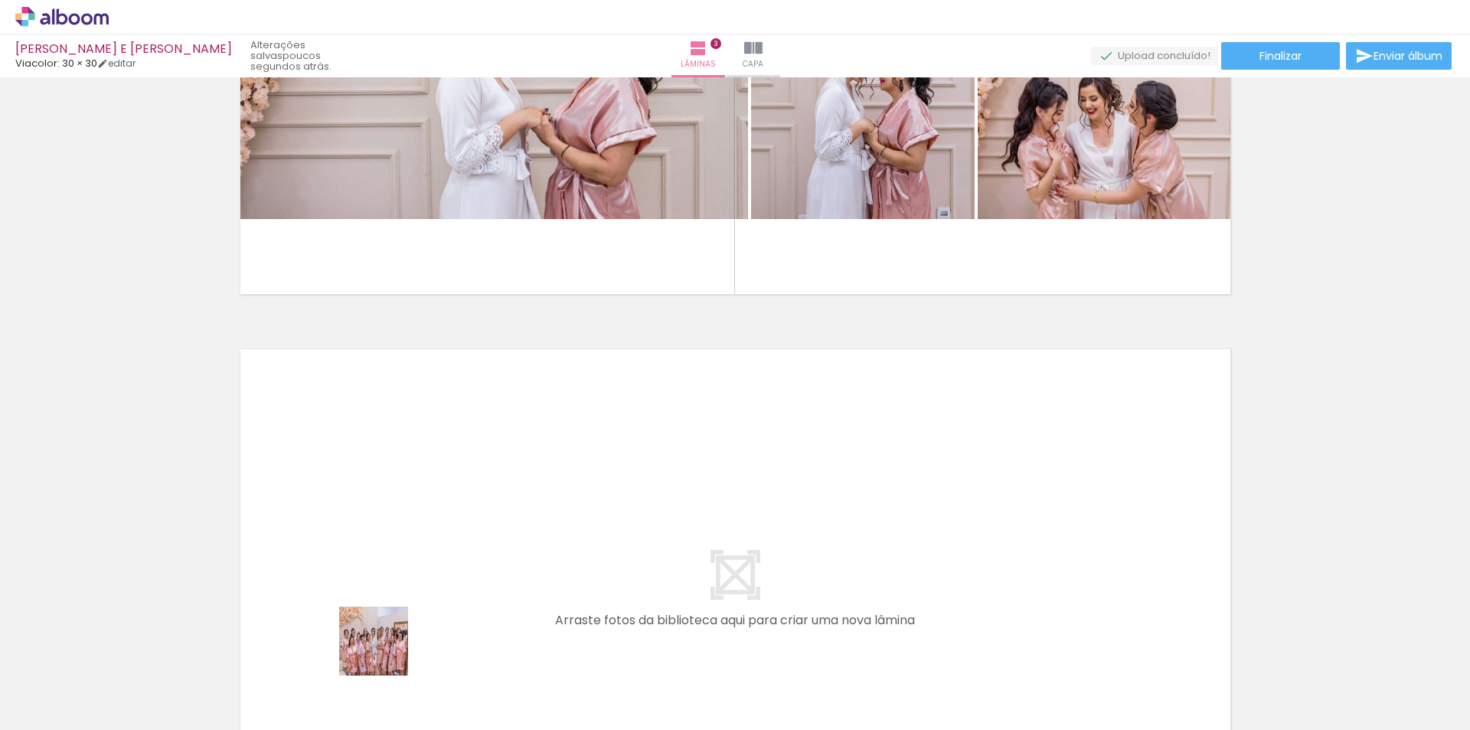
drag, startPoint x: 384, startPoint y: 675, endPoint x: 463, endPoint y: 705, distance: 84.3
click at [406, 531] on quentale-workspace at bounding box center [735, 365] width 1470 height 730
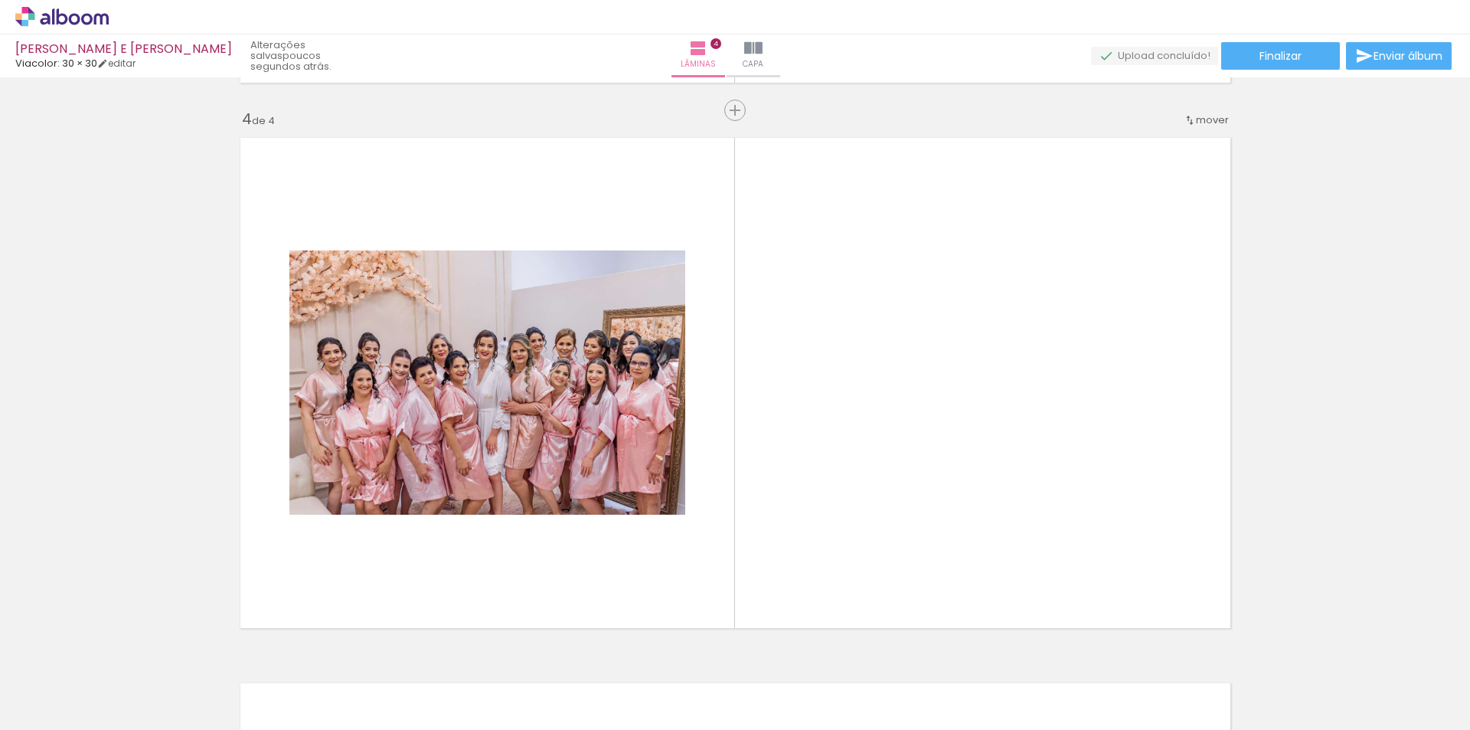
scroll to position [1655, 0]
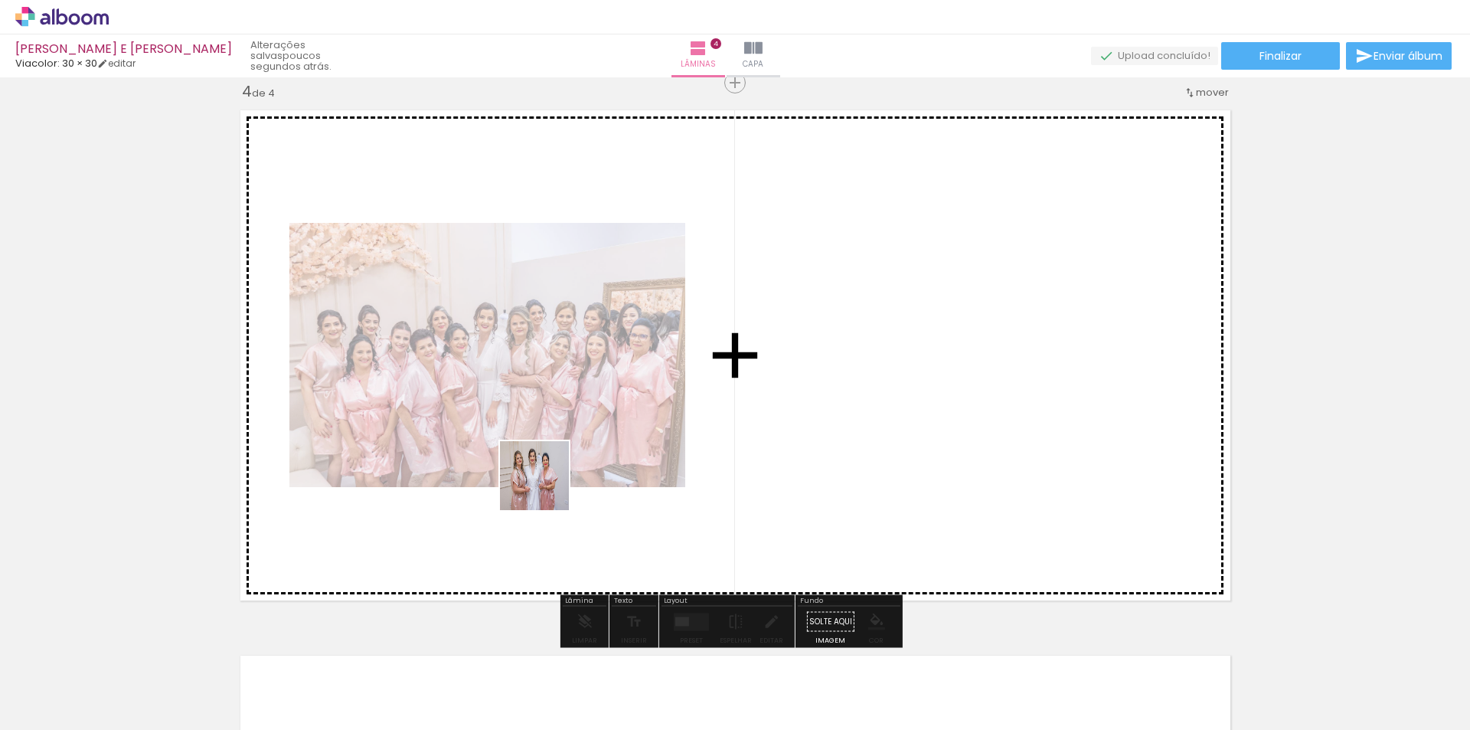
drag, startPoint x: 462, startPoint y: 678, endPoint x: 569, endPoint y: 647, distance: 111.5
click at [553, 470] on quentale-workspace at bounding box center [735, 365] width 1470 height 730
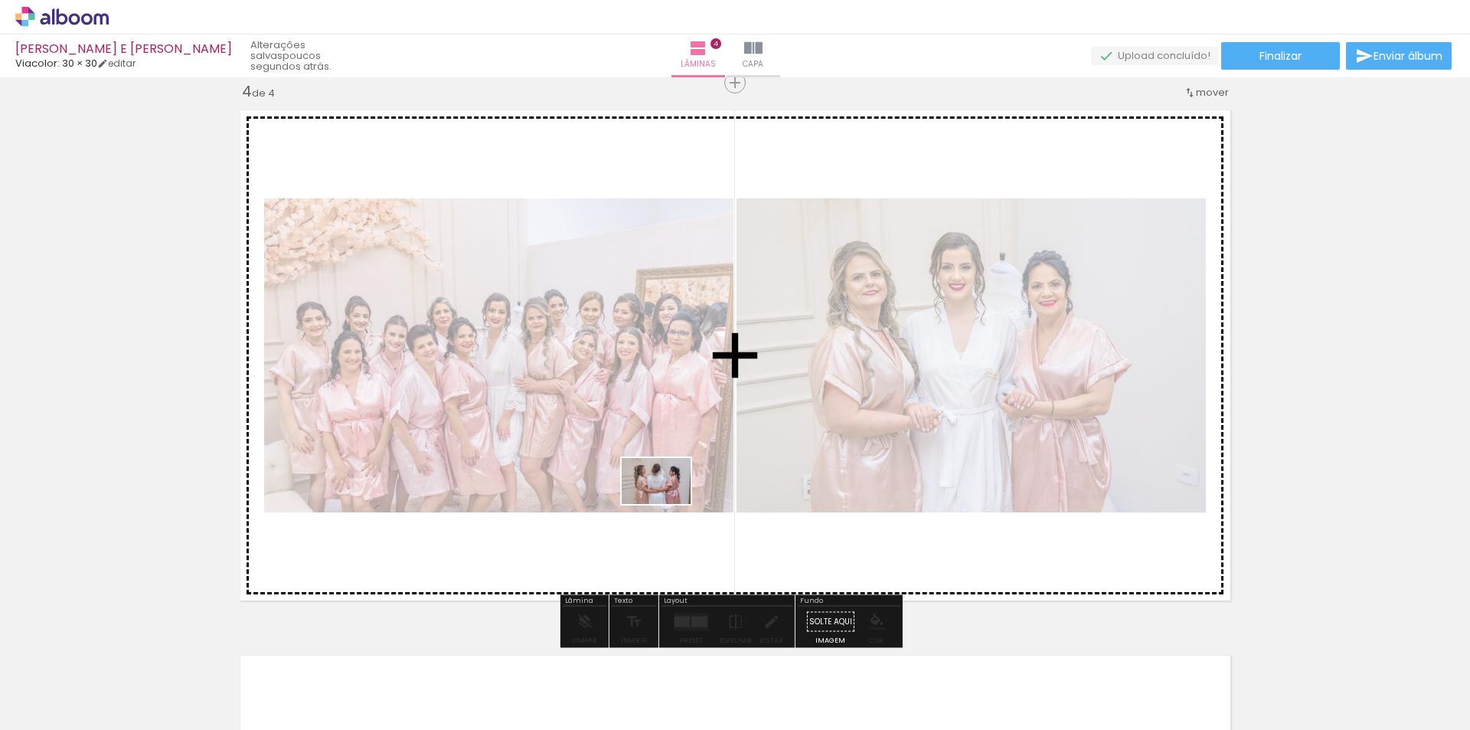
drag, startPoint x: 566, startPoint y: 670, endPoint x: 668, endPoint y: 501, distance: 197.2
click at [668, 501] on quentale-workspace at bounding box center [735, 365] width 1470 height 730
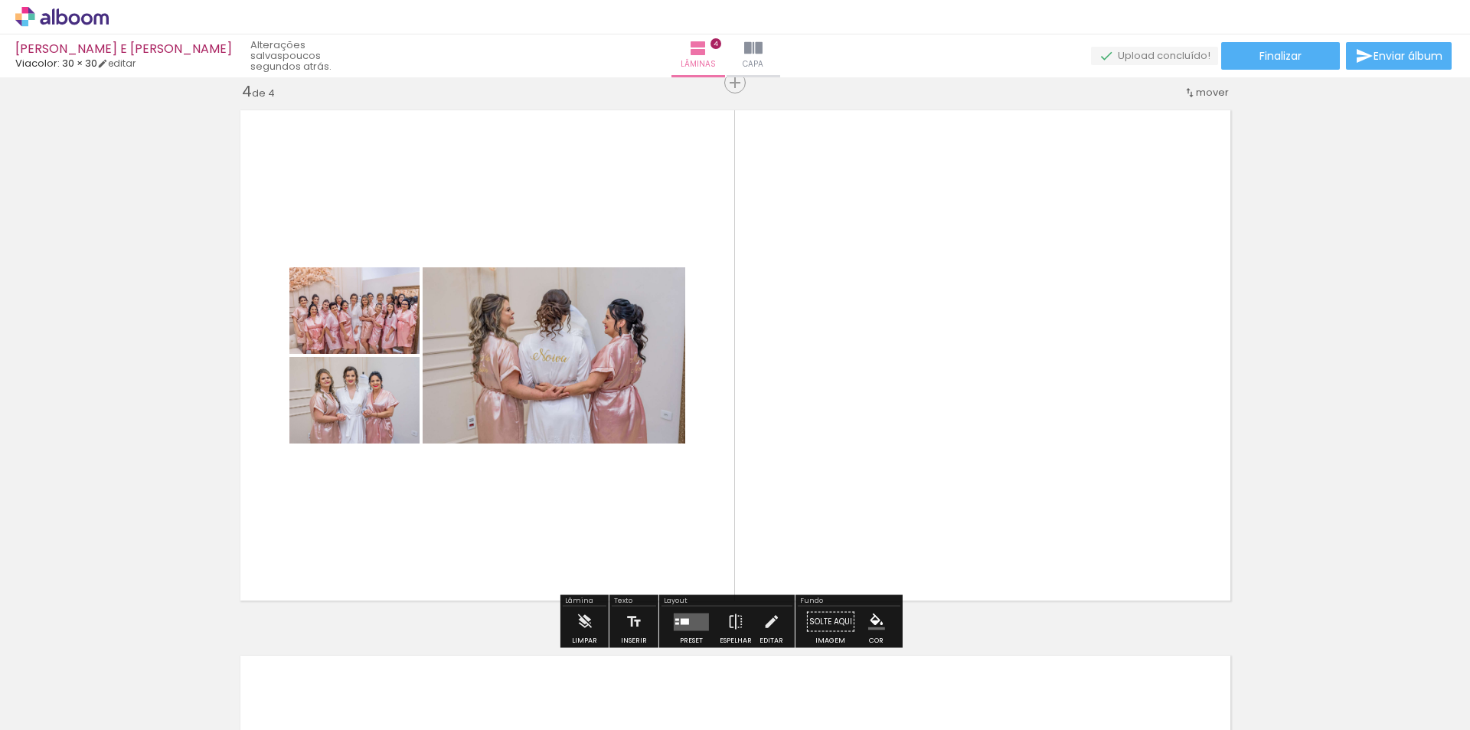
click at [694, 613] on quentale-layouter at bounding box center [691, 622] width 35 height 18
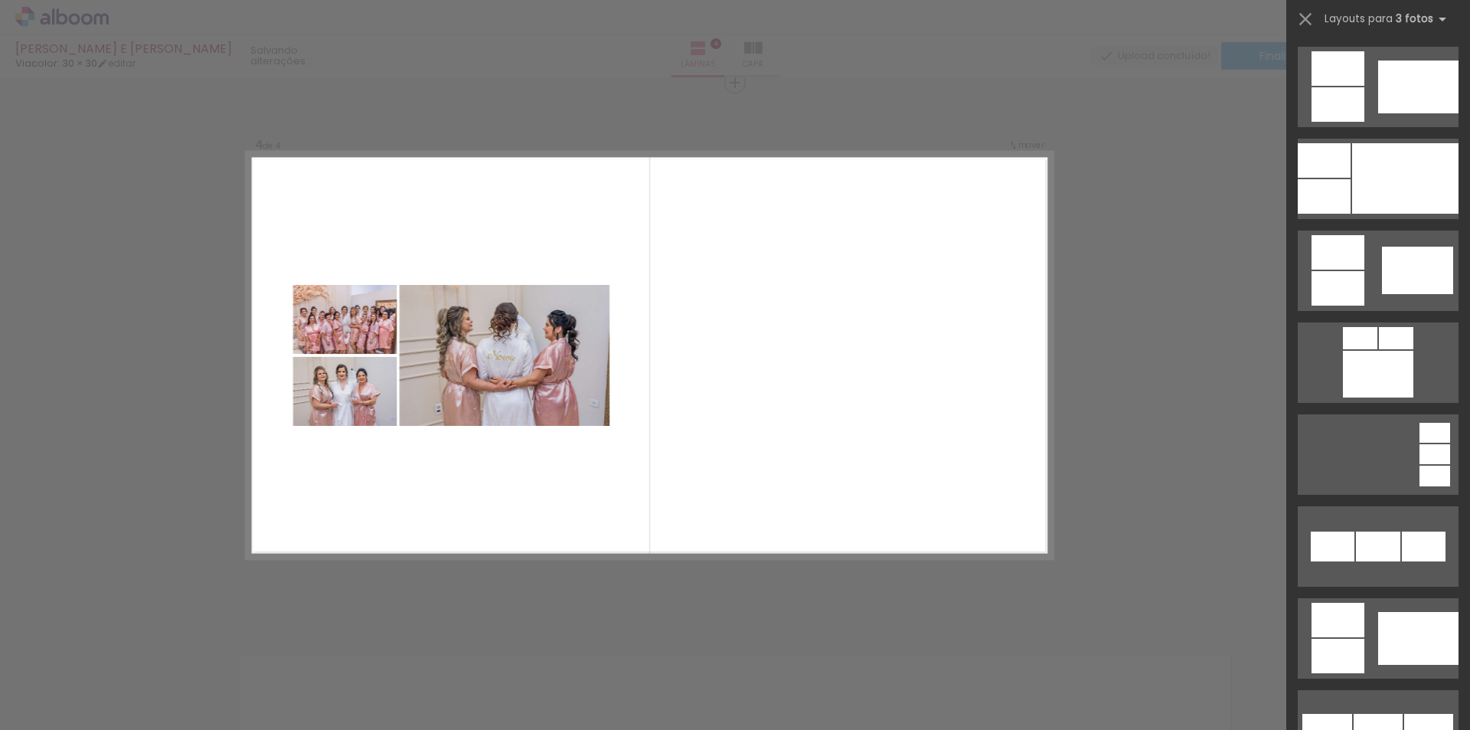
scroll to position [0, 0]
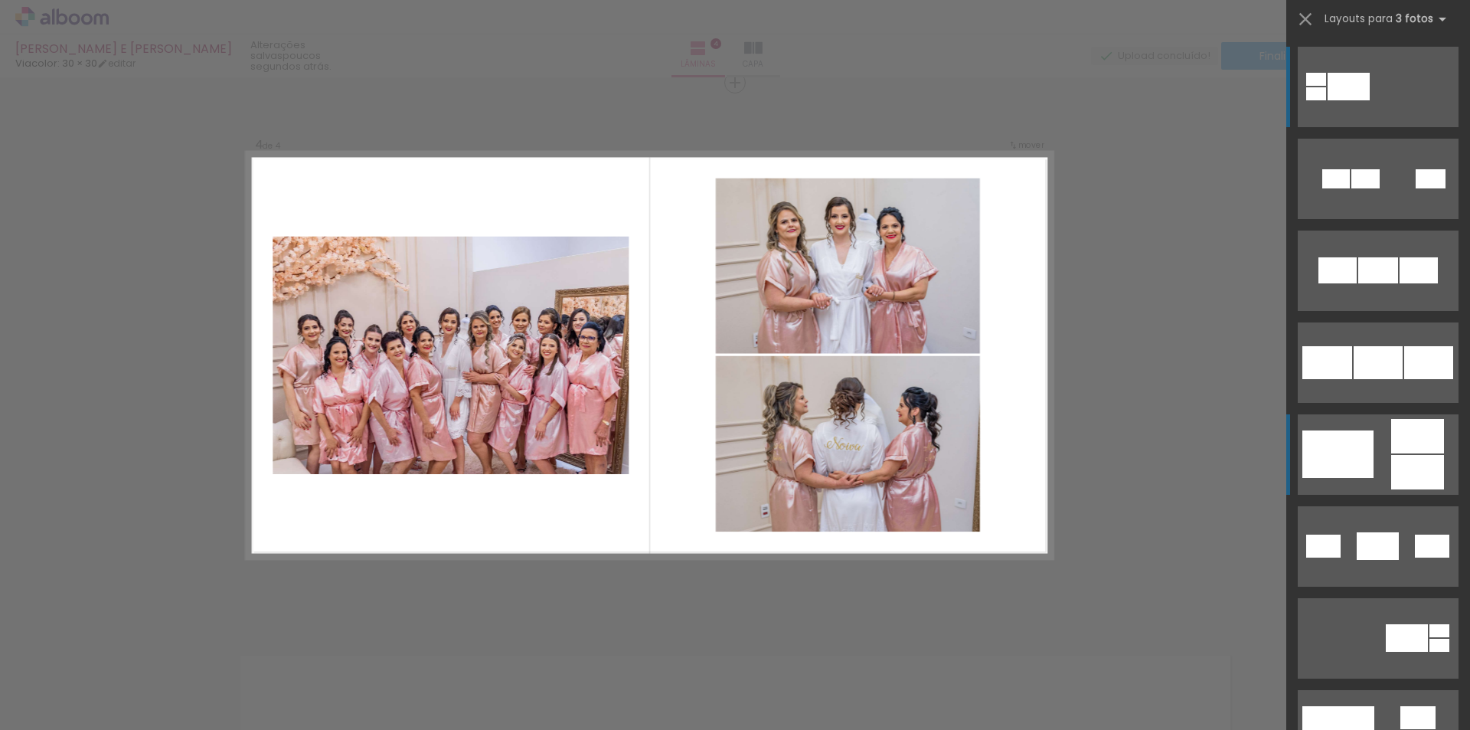
click at [1350, 188] on div at bounding box center [1336, 178] width 28 height 19
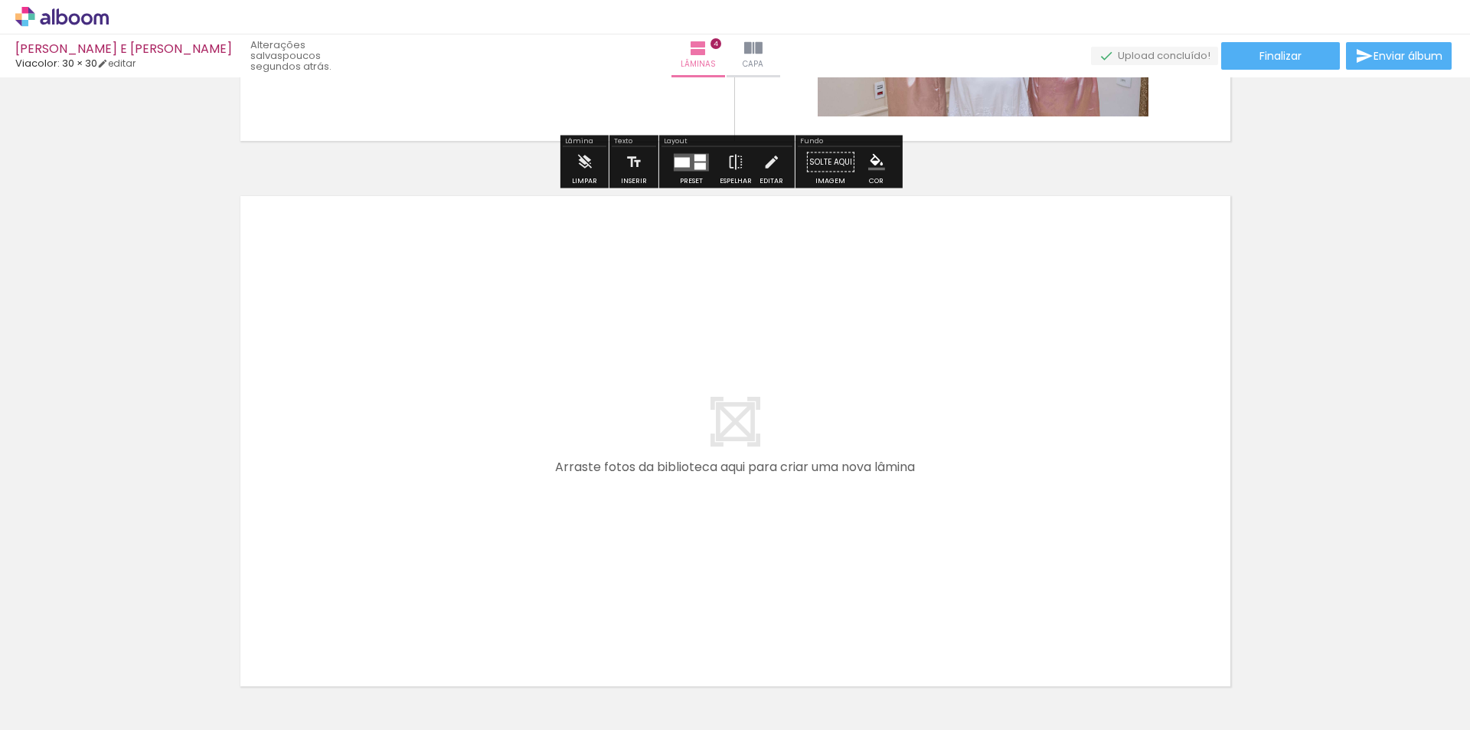
scroll to position [2229, 0]
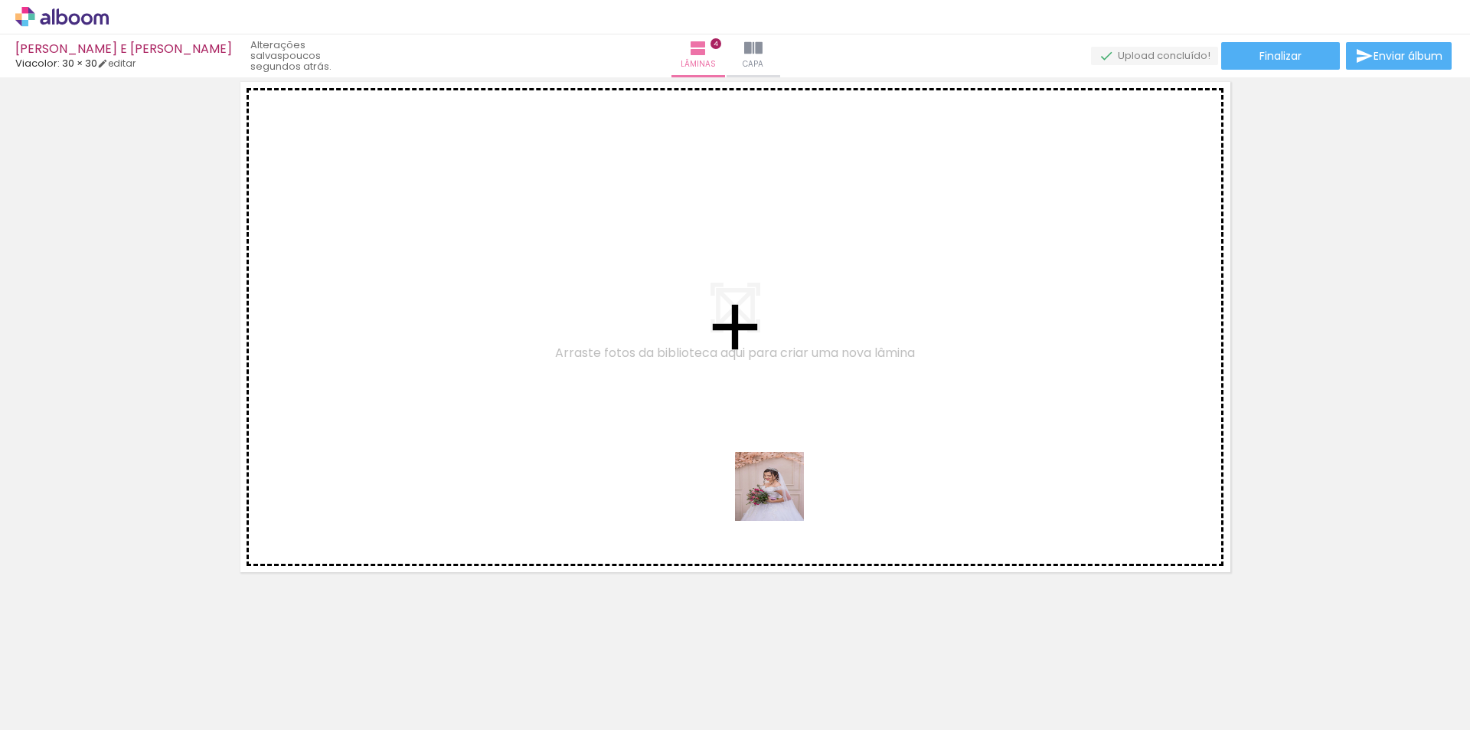
drag, startPoint x: 992, startPoint y: 666, endPoint x: 1099, endPoint y: 671, distance: 107.3
click at [773, 494] on quentale-workspace at bounding box center [735, 365] width 1470 height 730
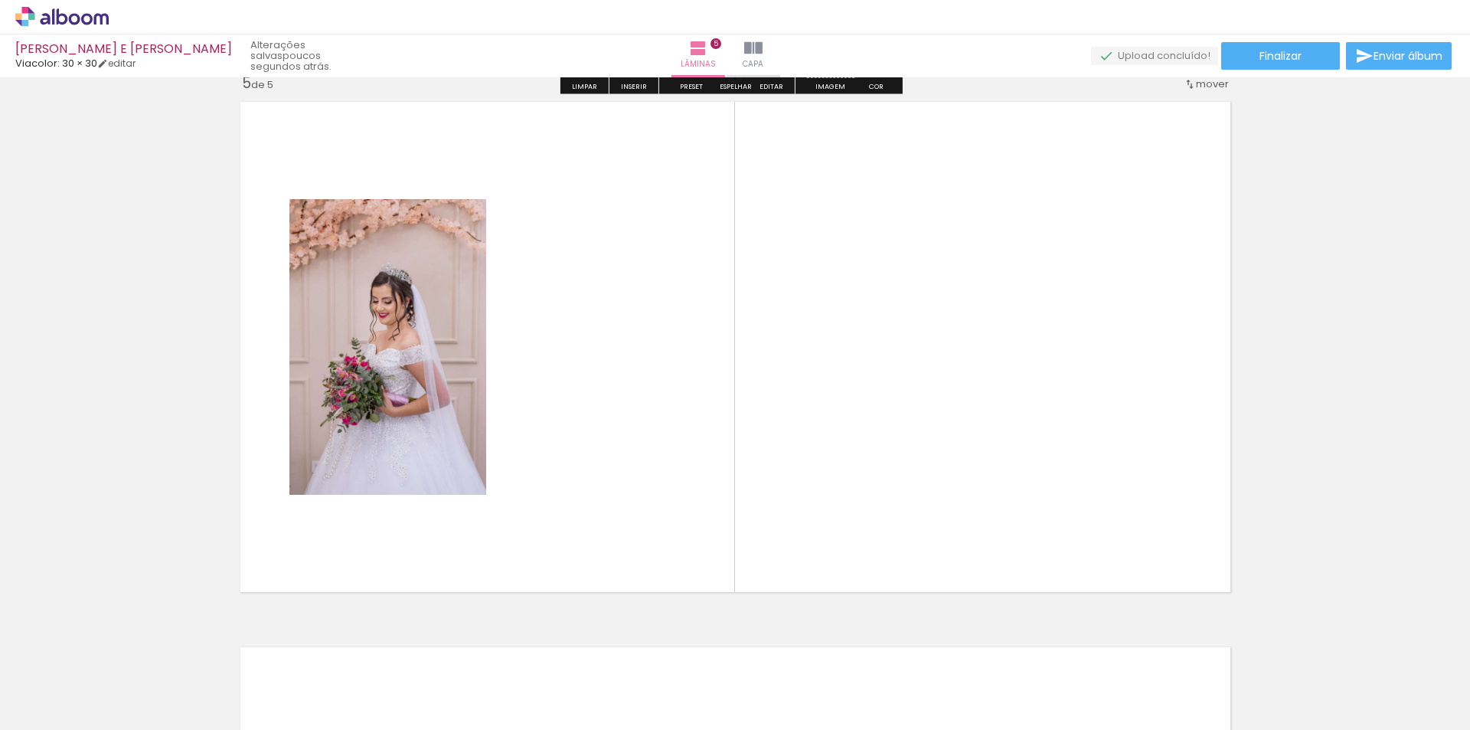
scroll to position [2200, 0]
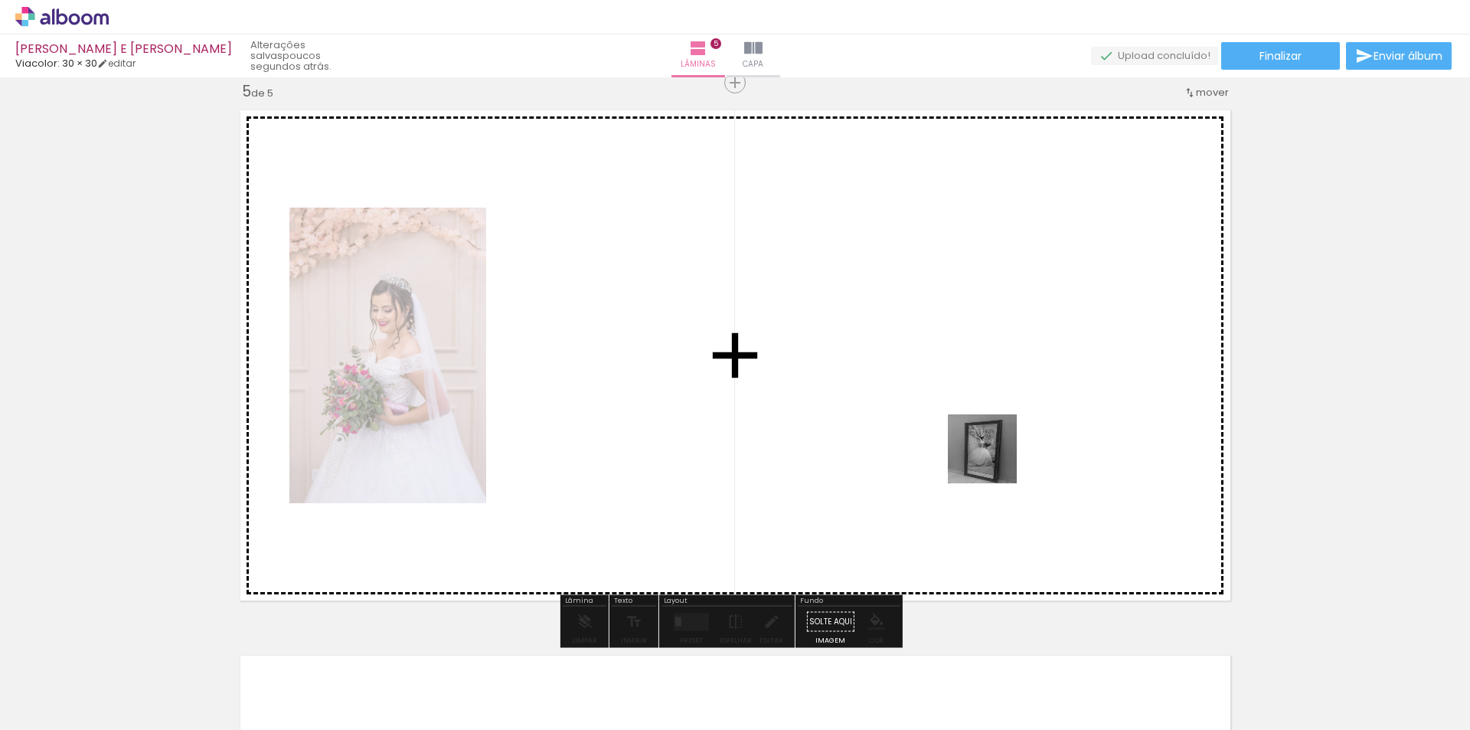
drag, startPoint x: 1061, startPoint y: 679, endPoint x: 1161, endPoint y: 634, distance: 110.0
click at [982, 432] on quentale-workspace at bounding box center [735, 365] width 1470 height 730
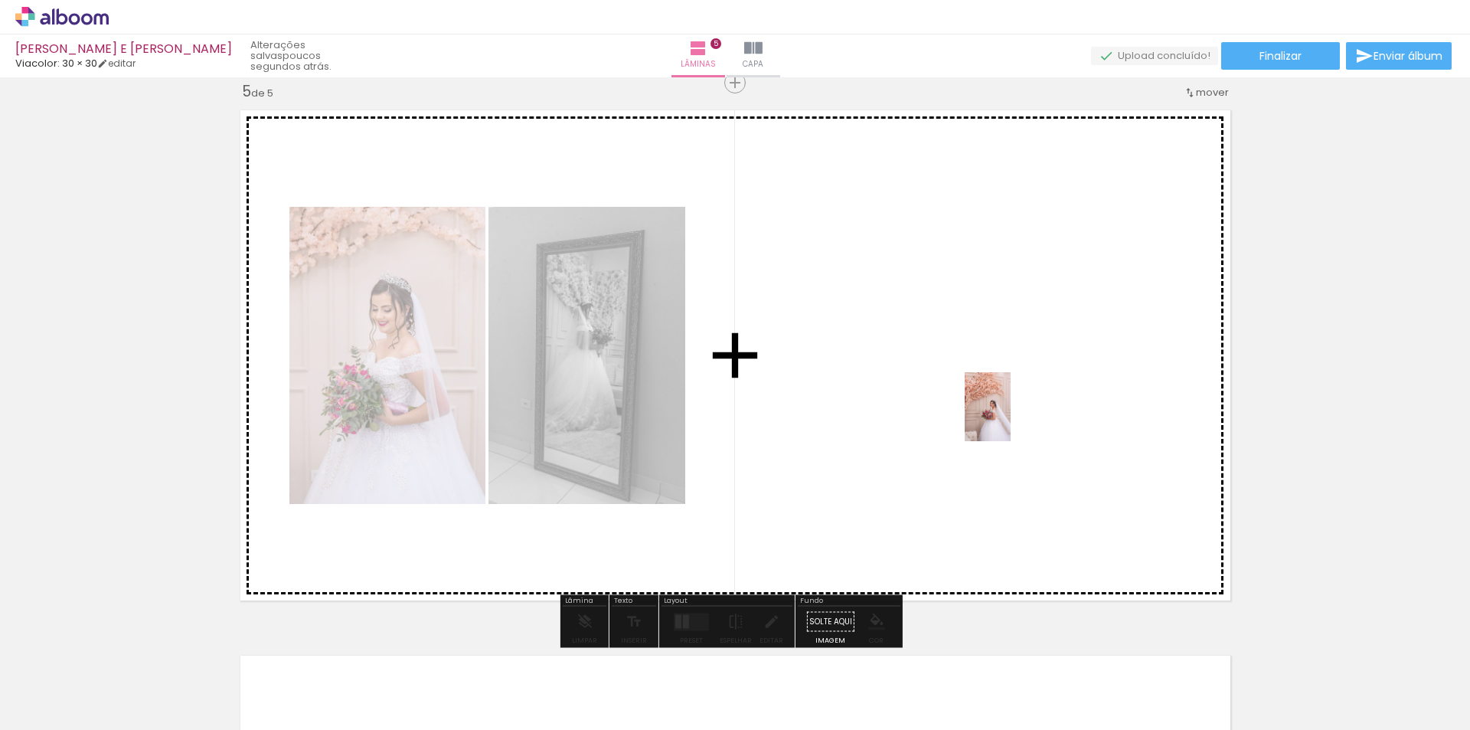
drag, startPoint x: 1158, startPoint y: 665, endPoint x: 1215, endPoint y: 643, distance: 61.3
click at [1011, 417] on quentale-workspace at bounding box center [735, 365] width 1470 height 730
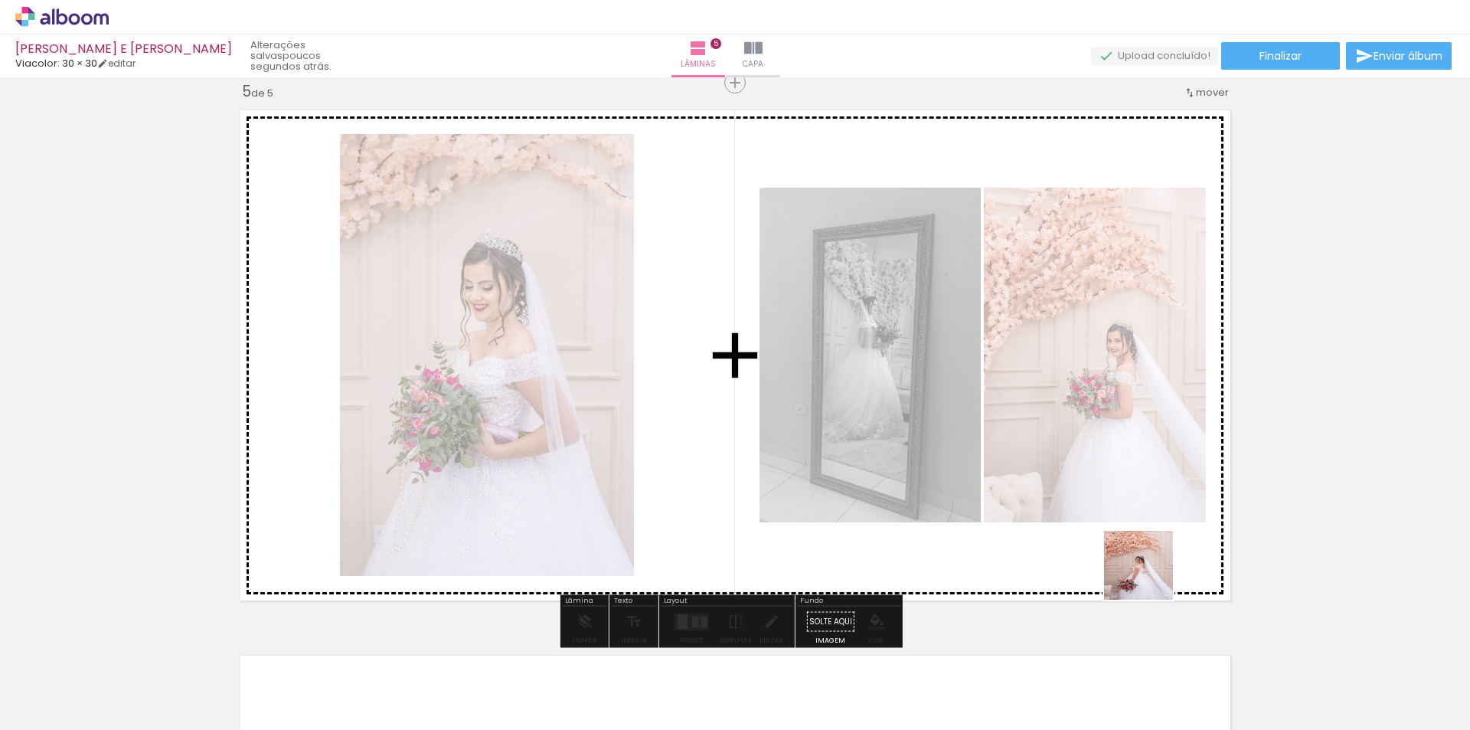
drag, startPoint x: 1220, startPoint y: 662, endPoint x: 1035, endPoint y: 436, distance: 291.6
click at [1035, 436] on quentale-workspace at bounding box center [735, 365] width 1470 height 730
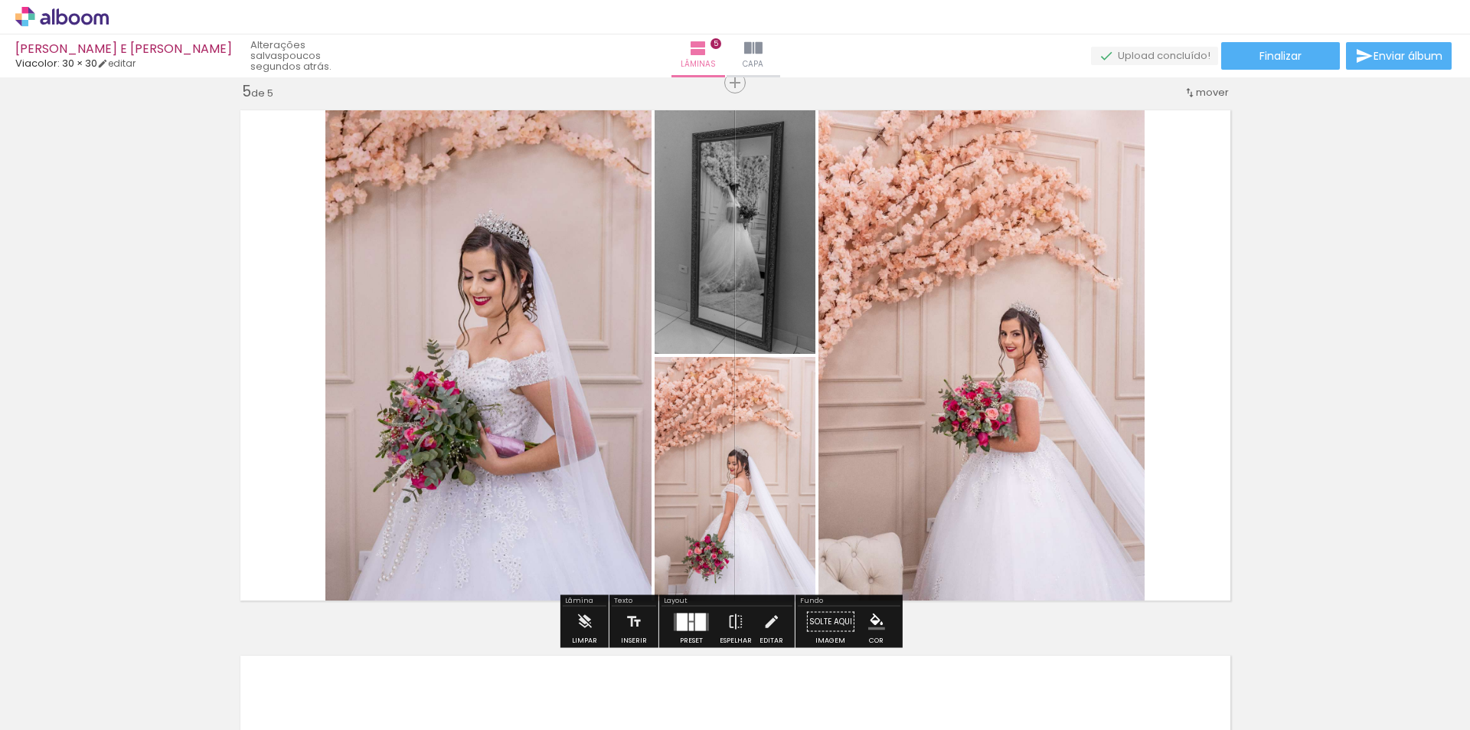
click at [689, 609] on div at bounding box center [691, 621] width 41 height 31
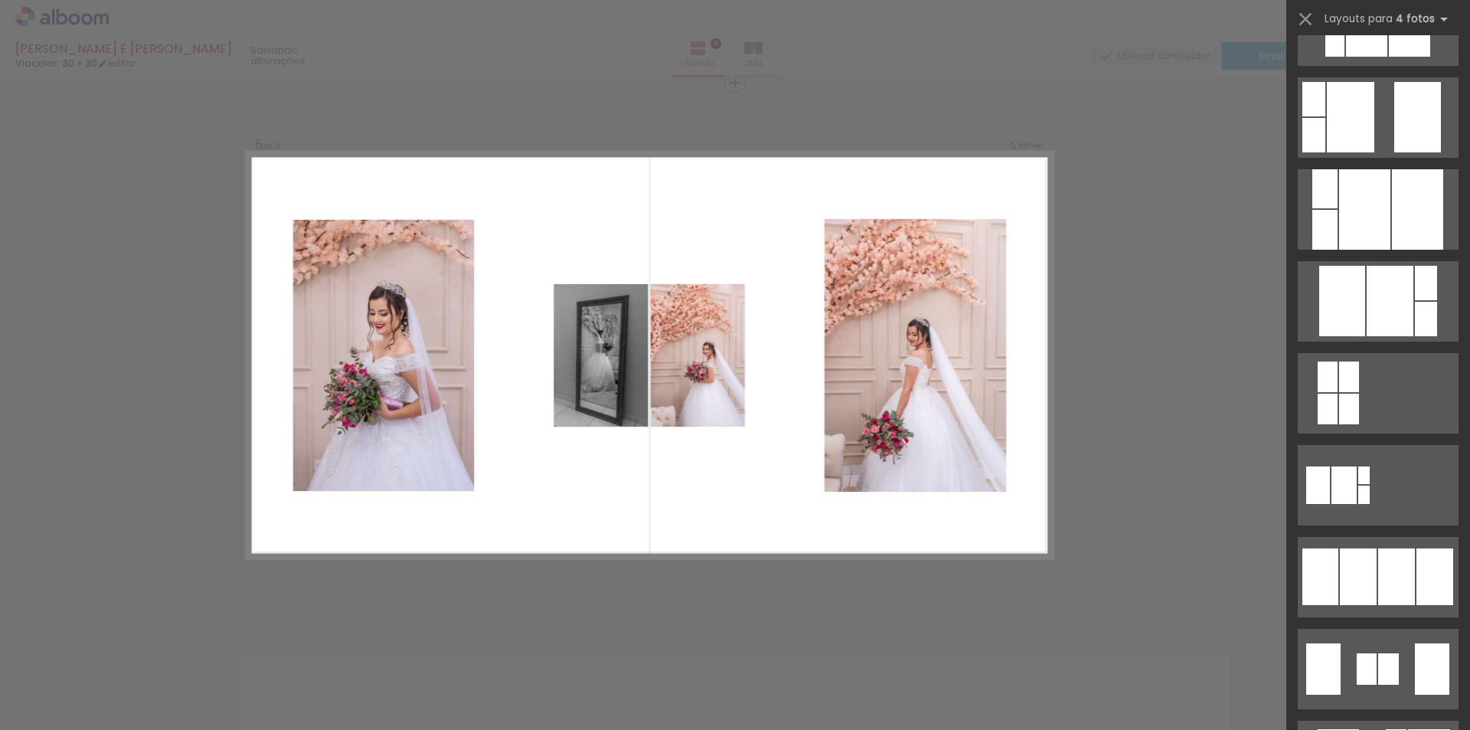
scroll to position [919, 0]
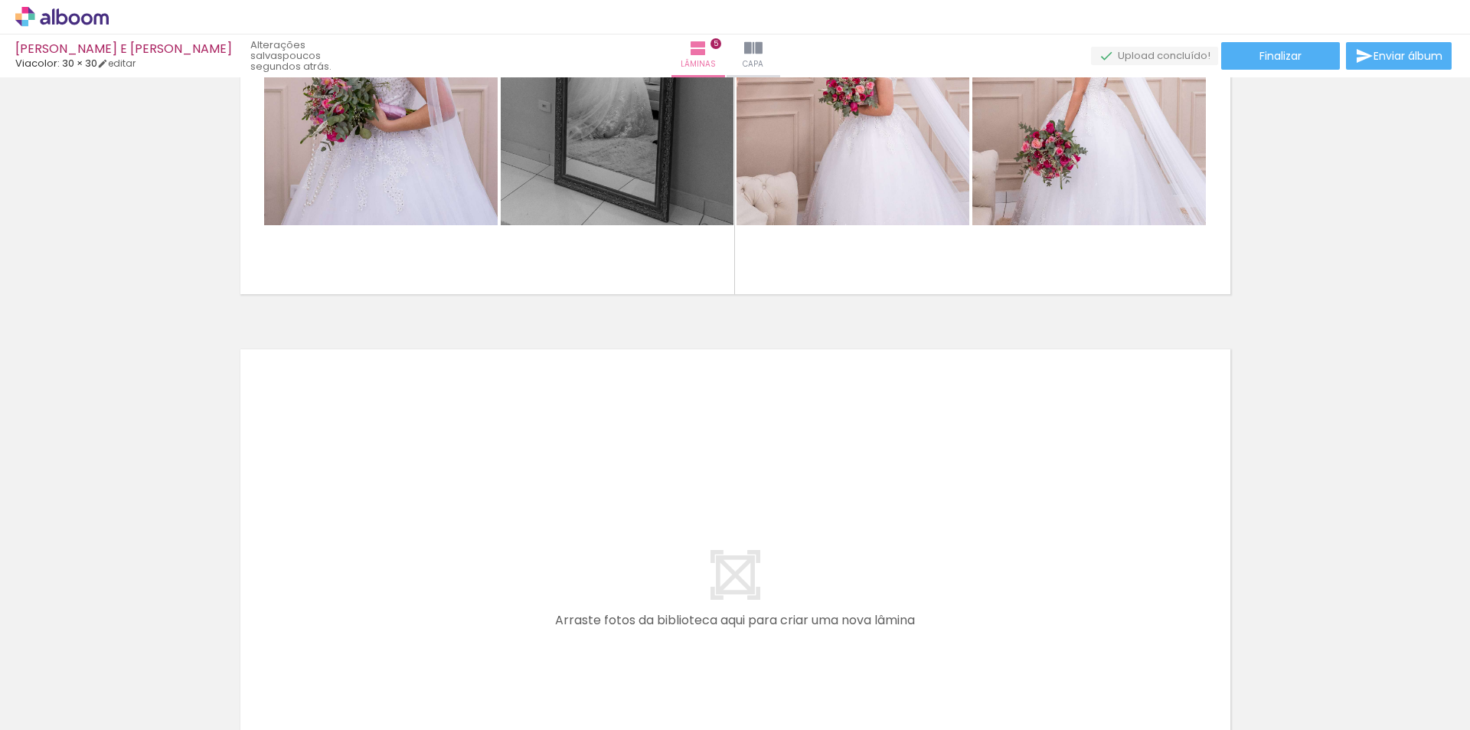
scroll to position [0, 4369]
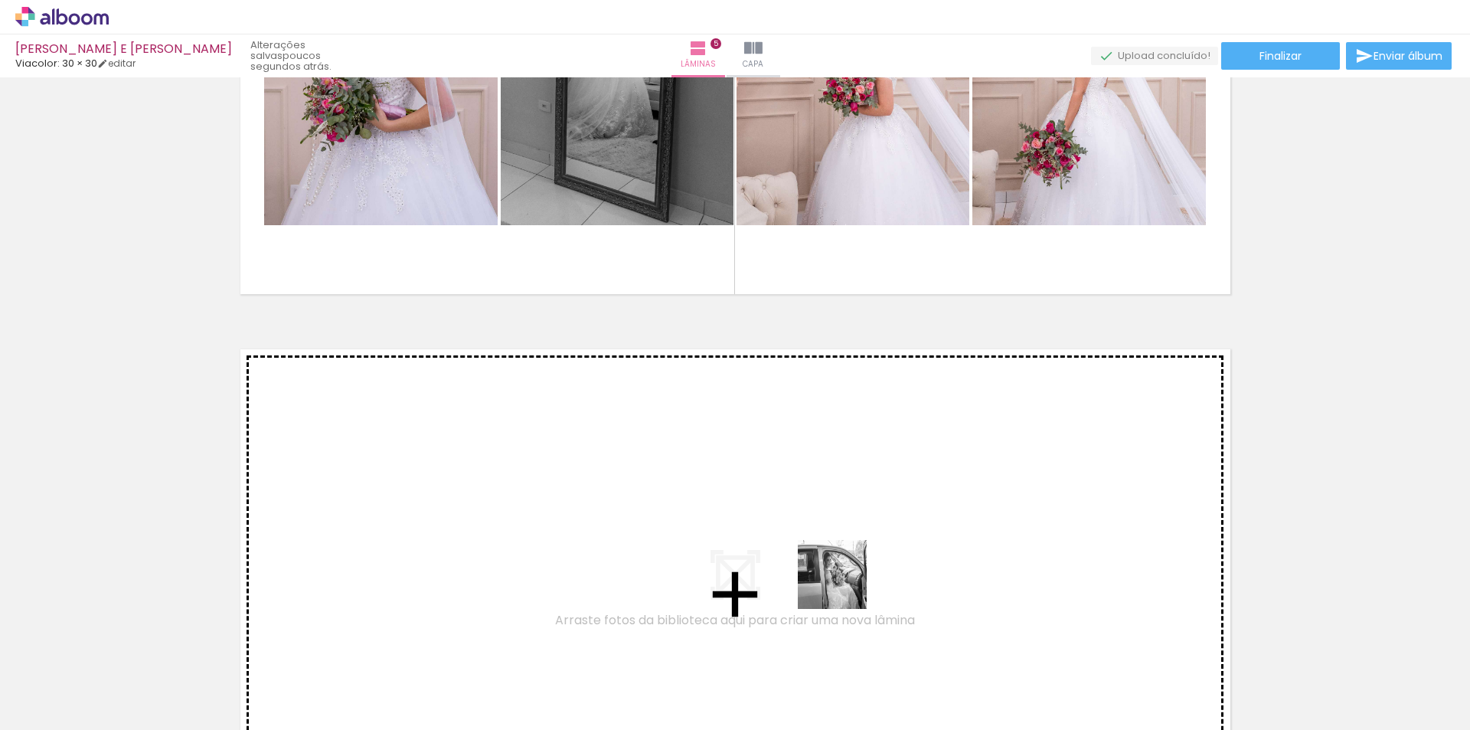
drag, startPoint x: 945, startPoint y: 681, endPoint x: 812, endPoint y: 550, distance: 186.8
click at [812, 550] on quentale-workspace at bounding box center [735, 365] width 1470 height 730
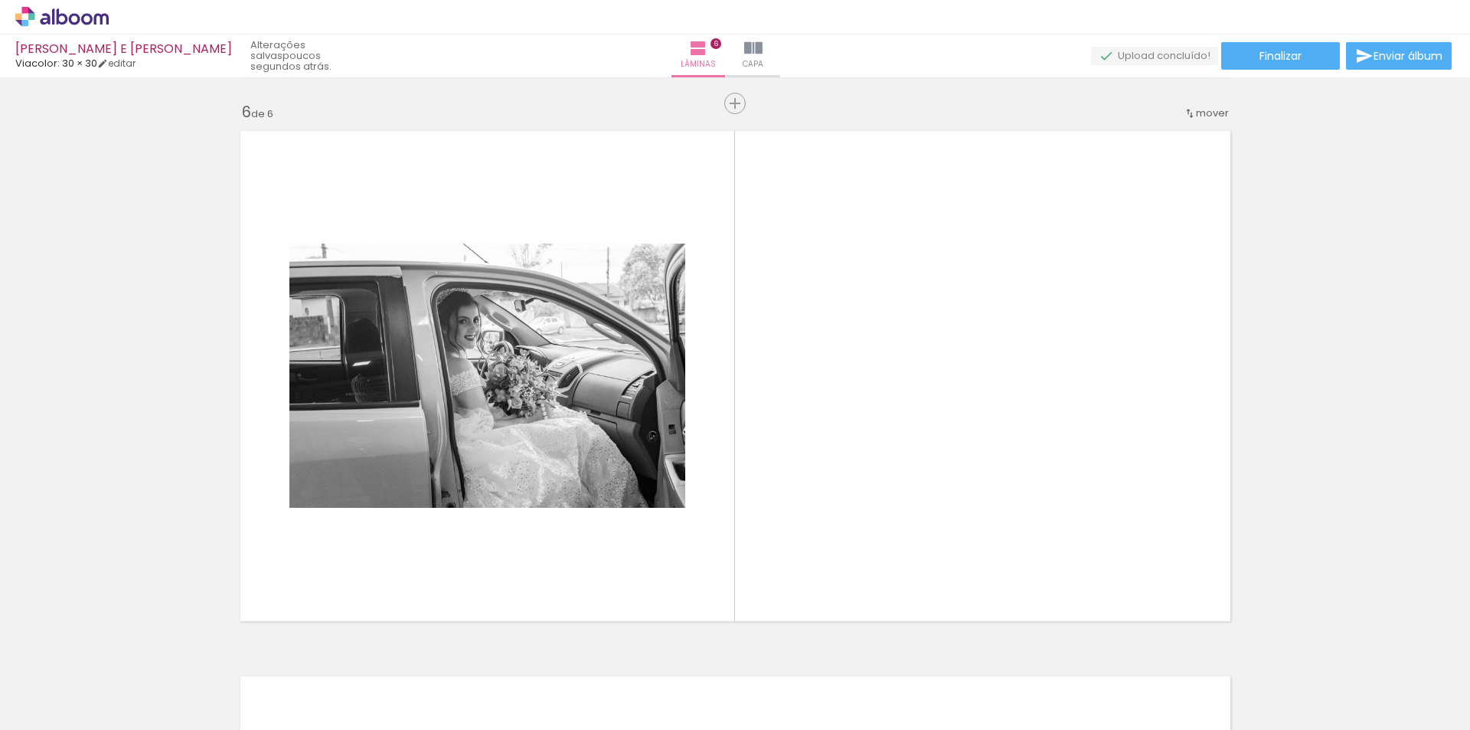
scroll to position [2746, 0]
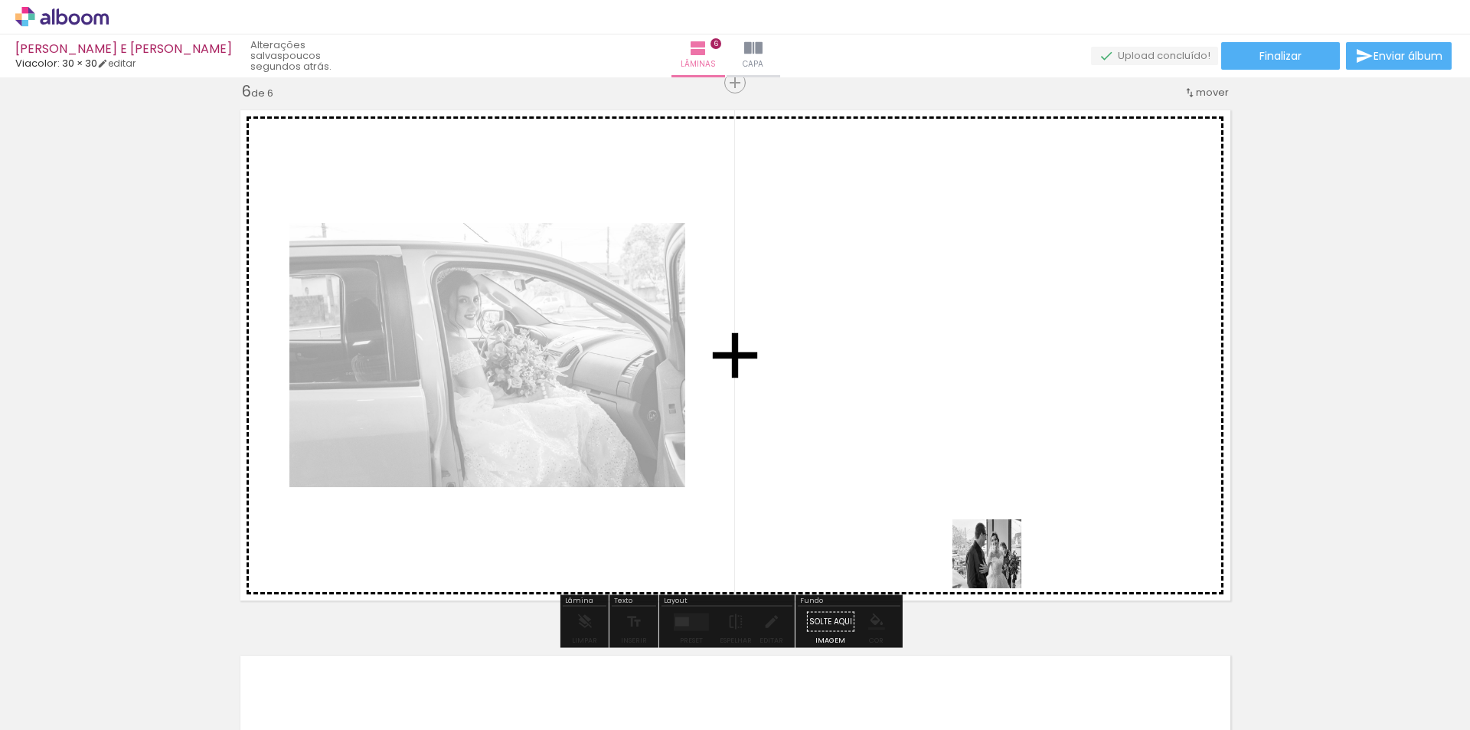
drag, startPoint x: 1014, startPoint y: 678, endPoint x: 984, endPoint y: 498, distance: 181.6
click at [984, 498] on quentale-workspace at bounding box center [735, 365] width 1470 height 730
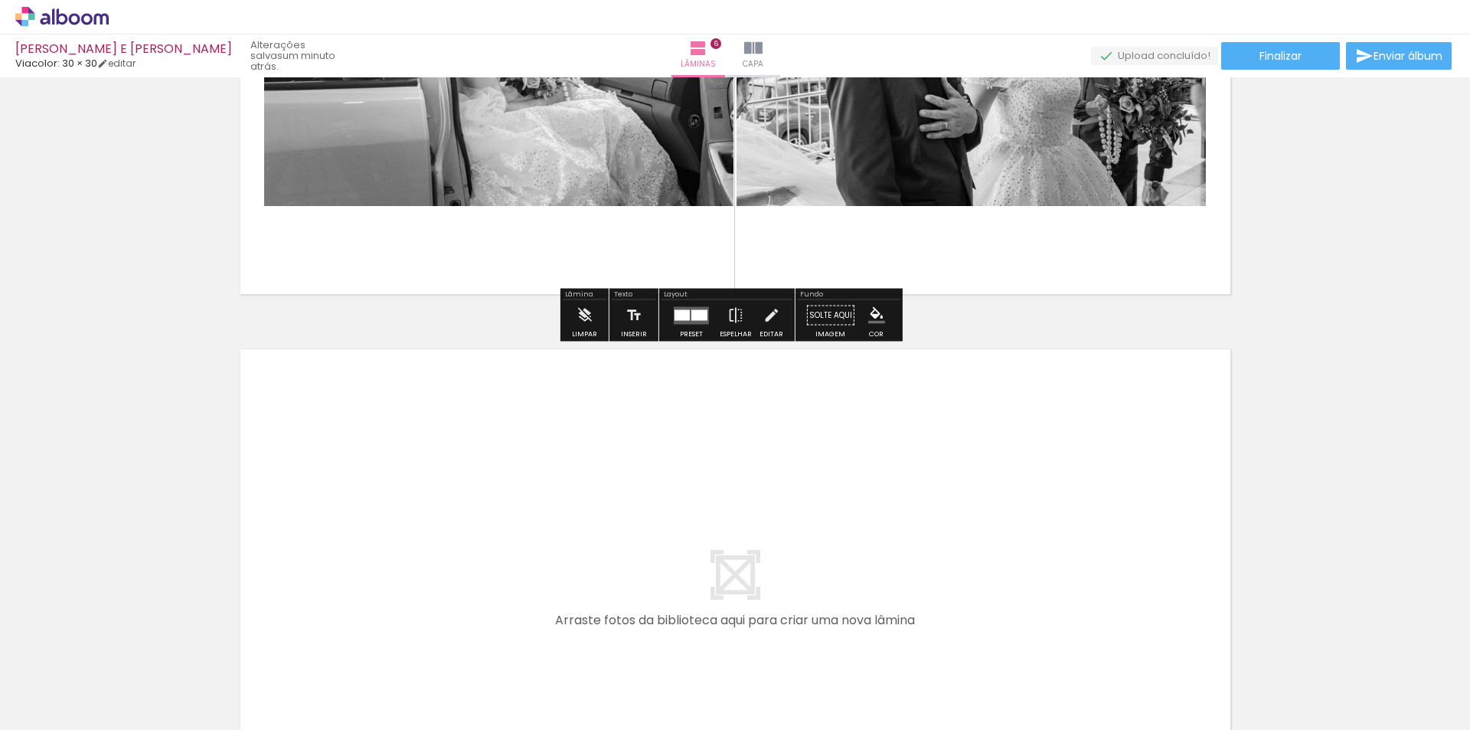
scroll to position [3128, 0]
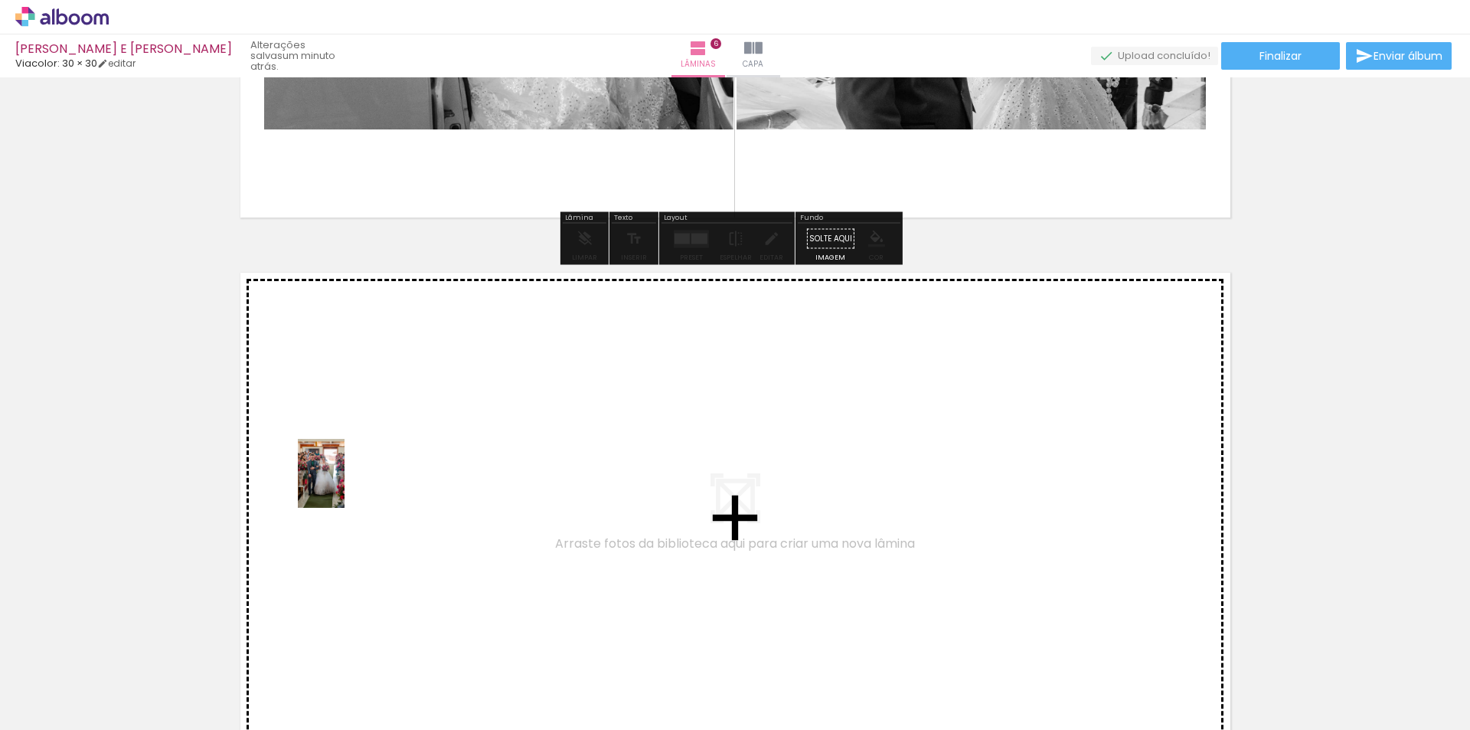
drag, startPoint x: 171, startPoint y: 667, endPoint x: 344, endPoint y: 485, distance: 251.3
click at [344, 485] on quentale-workspace at bounding box center [735, 365] width 1470 height 730
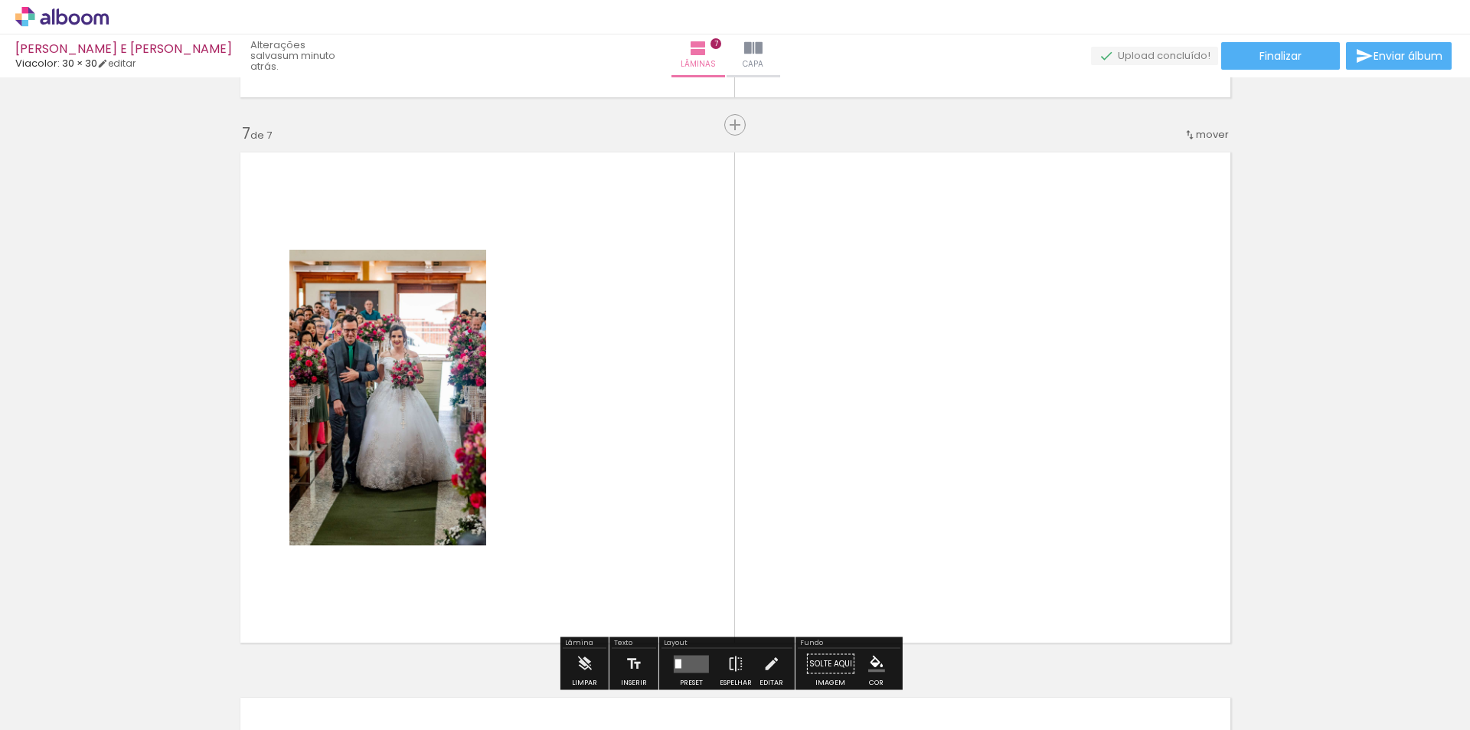
scroll to position [3291, 0]
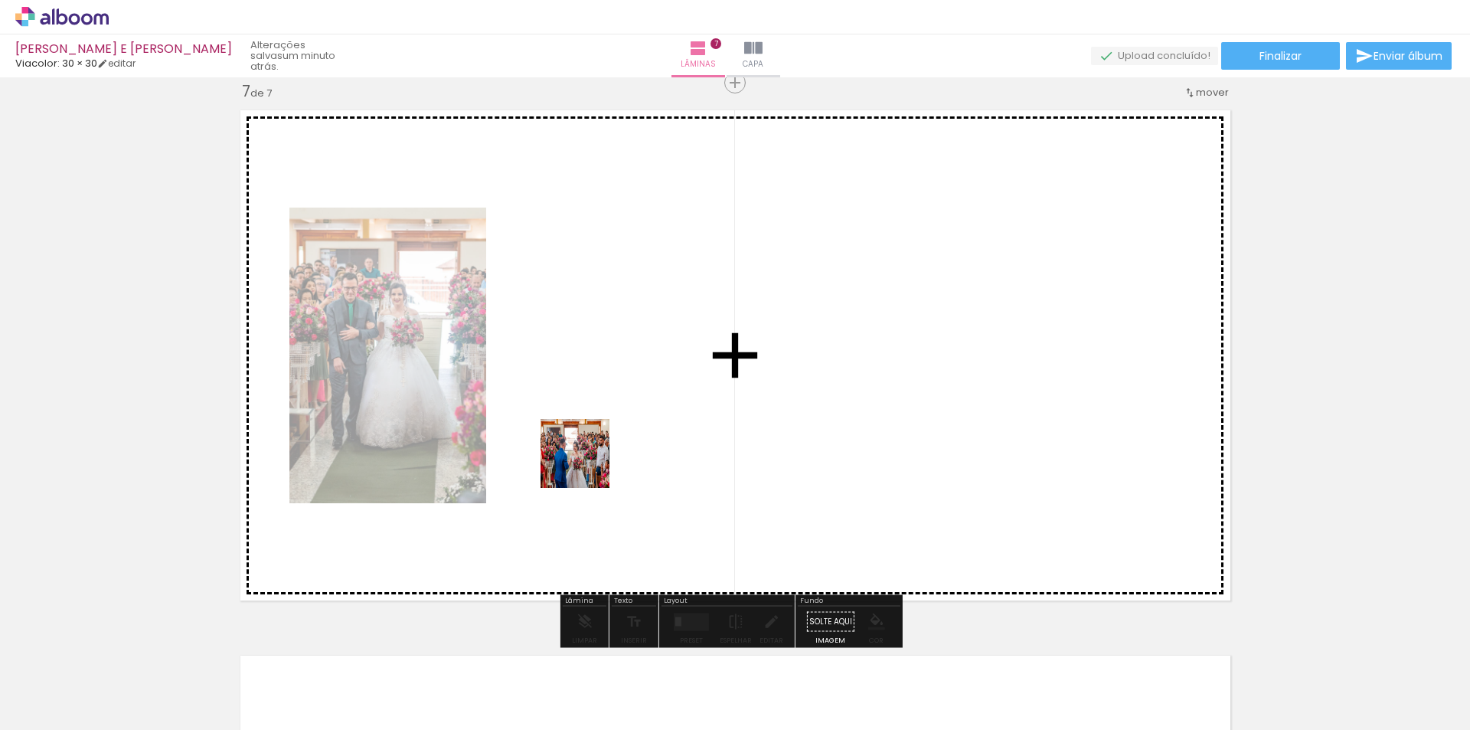
drag, startPoint x: 256, startPoint y: 679, endPoint x: 598, endPoint y: 456, distance: 408.8
click at [598, 456] on quentale-workspace at bounding box center [735, 365] width 1470 height 730
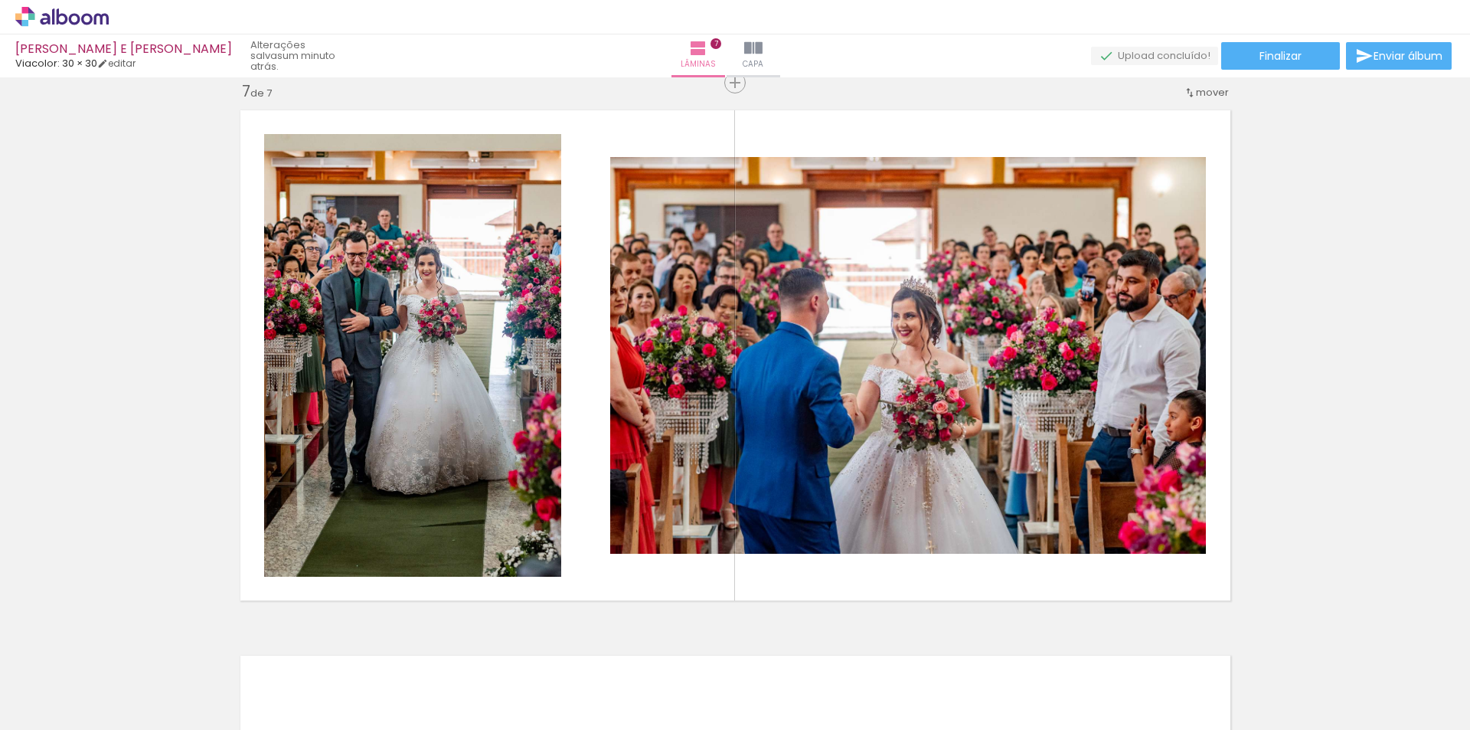
scroll to position [0, 4549]
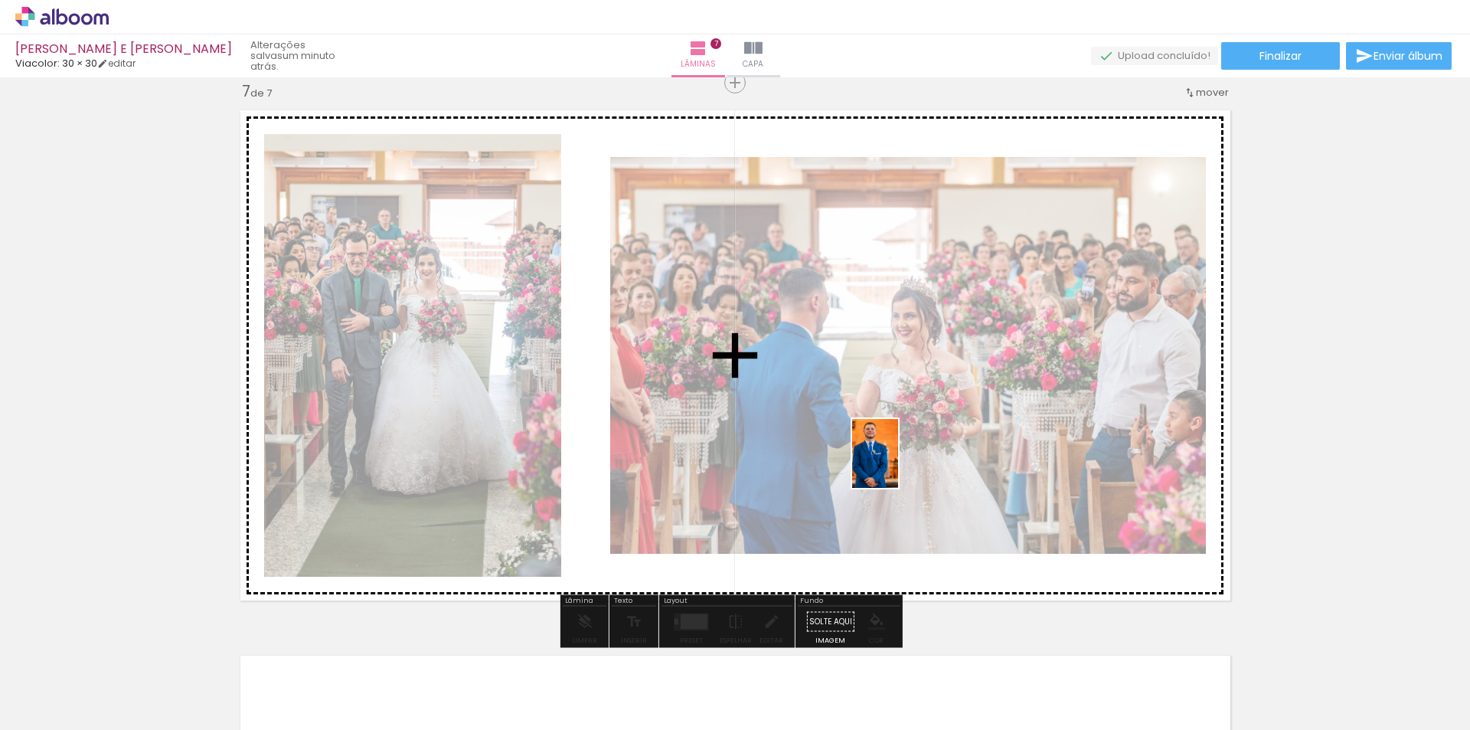
drag, startPoint x: 934, startPoint y: 677, endPoint x: 897, endPoint y: 458, distance: 222.2
click at [897, 458] on quentale-workspace at bounding box center [735, 365] width 1470 height 730
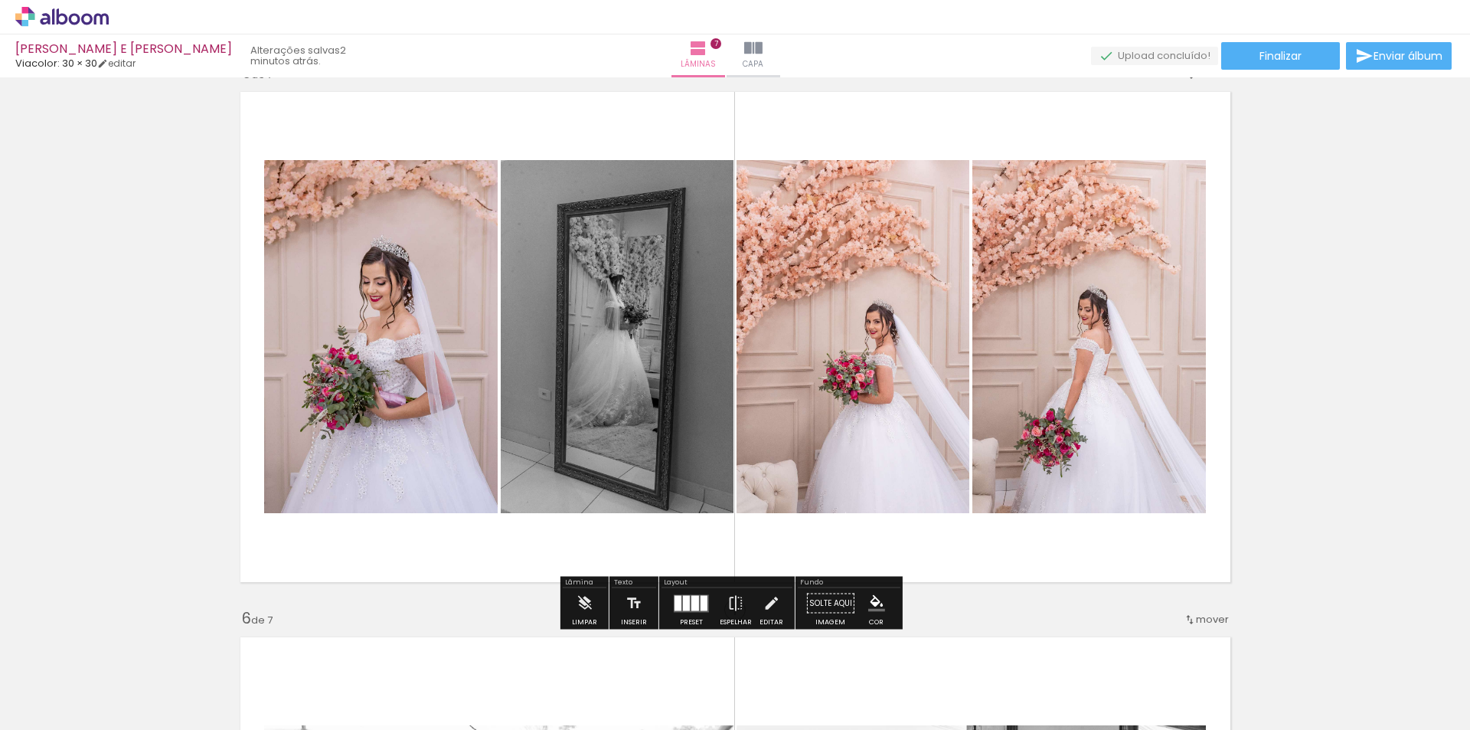
scroll to position [2372, 0]
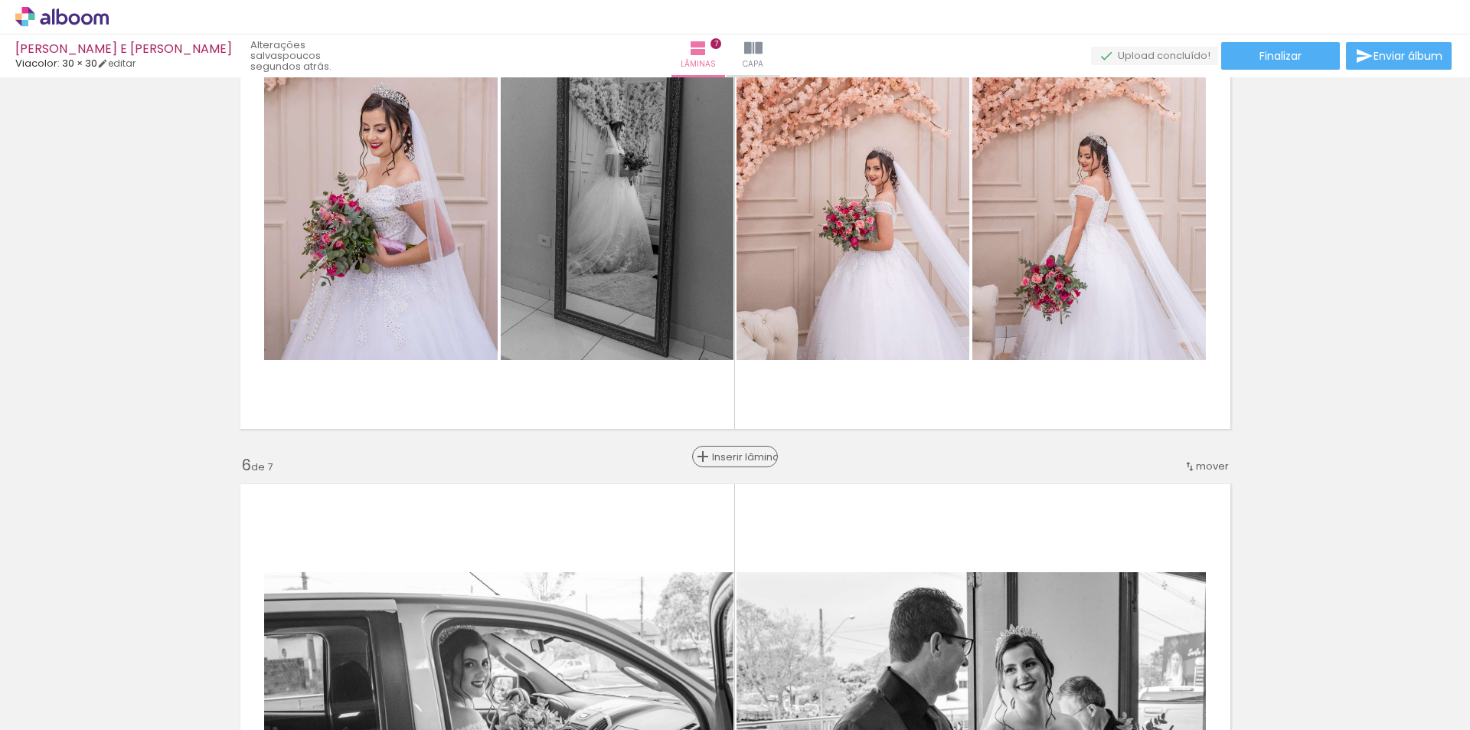
click at [727, 455] on span "Inserir lâmina" at bounding box center [742, 457] width 60 height 10
